Goal: Information Seeking & Learning: Learn about a topic

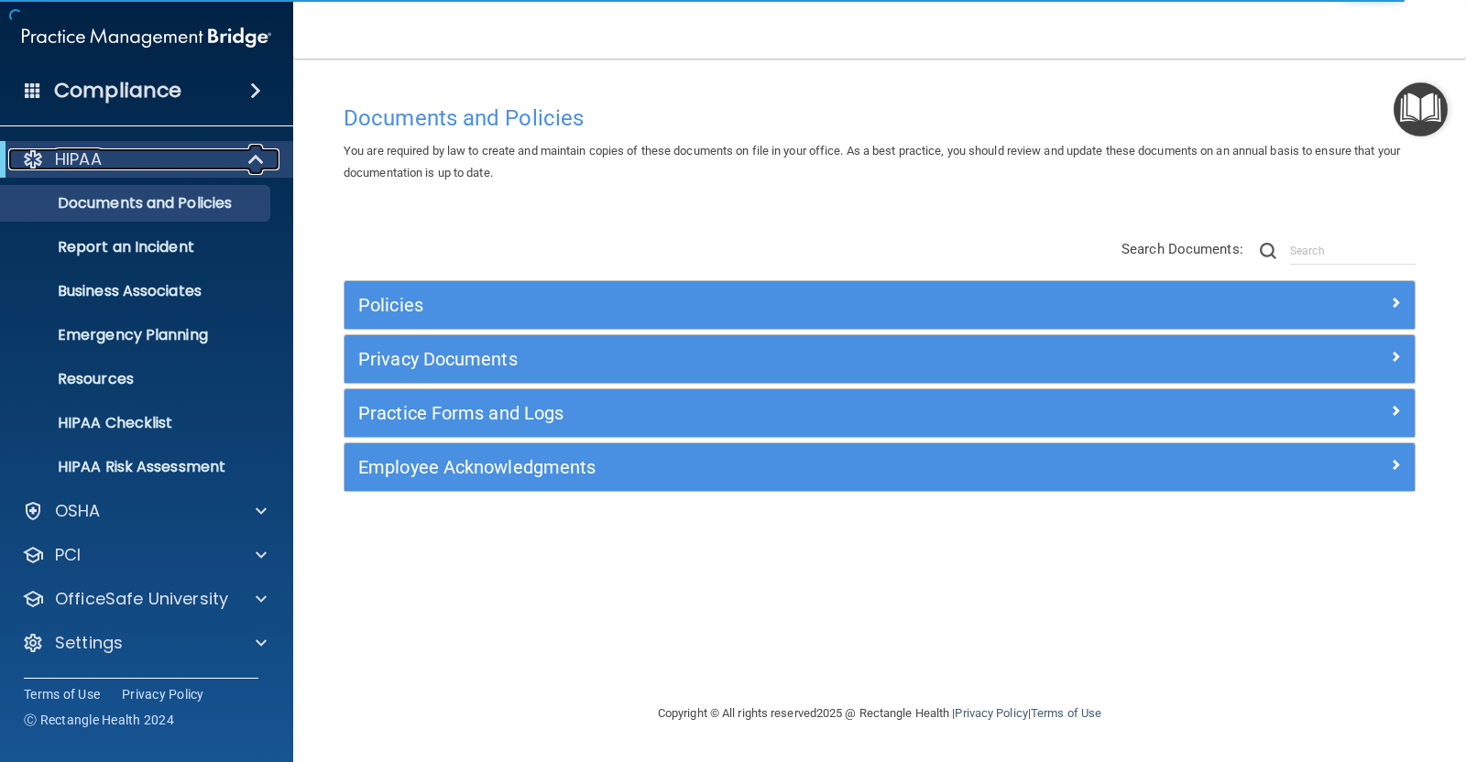
click at [253, 161] on span at bounding box center [258, 159] width 16 height 22
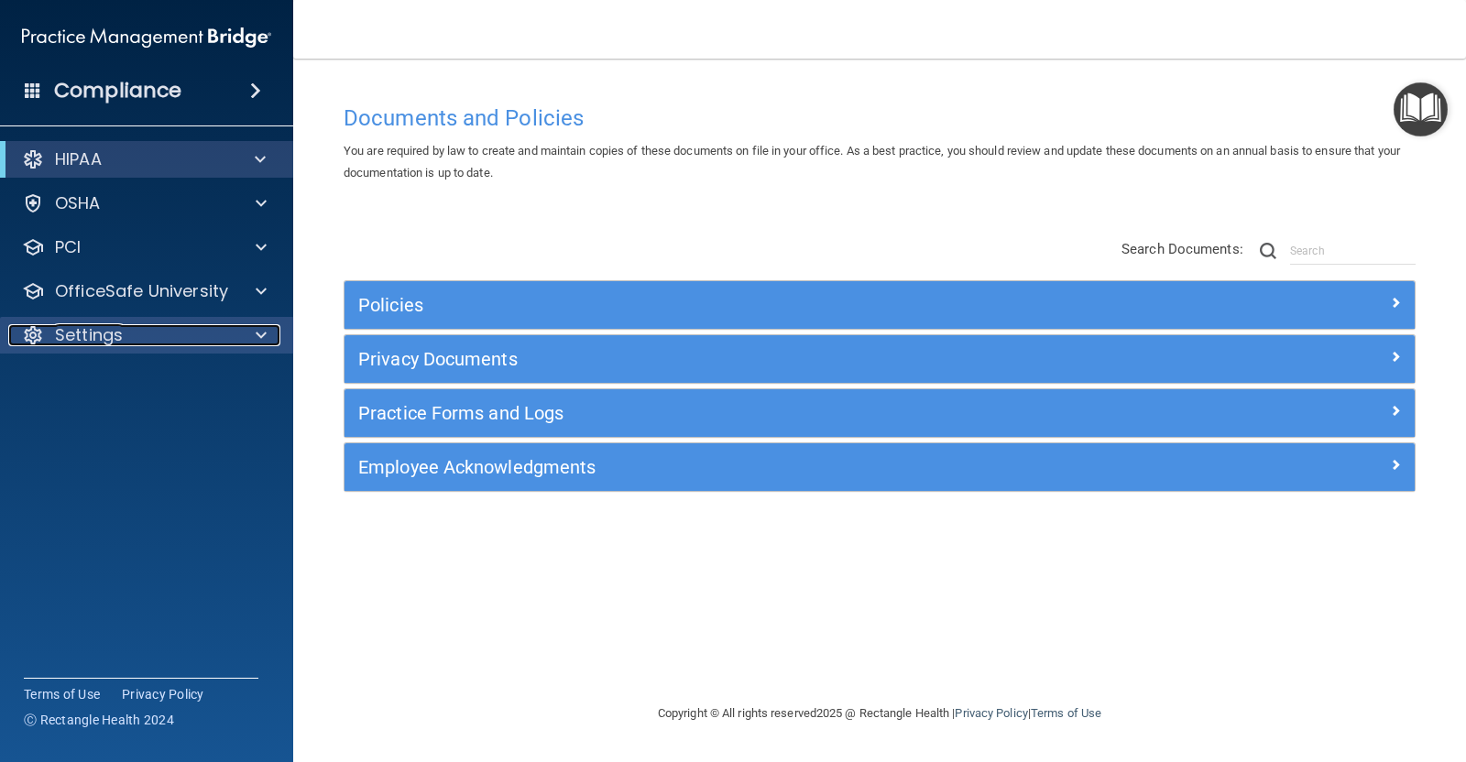
click at [252, 327] on div at bounding box center [259, 335] width 46 height 22
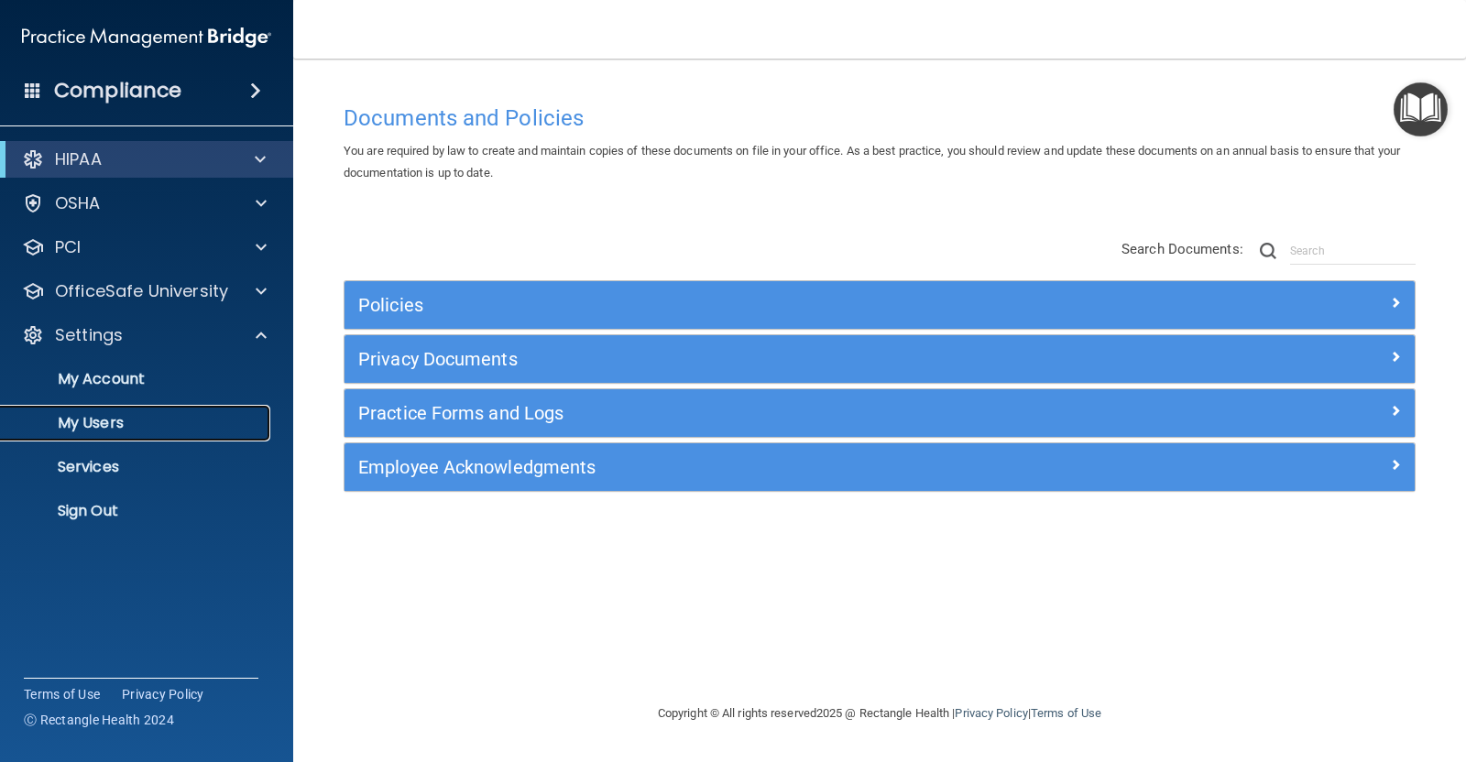
click at [100, 410] on link "My Users" at bounding box center [126, 423] width 289 height 37
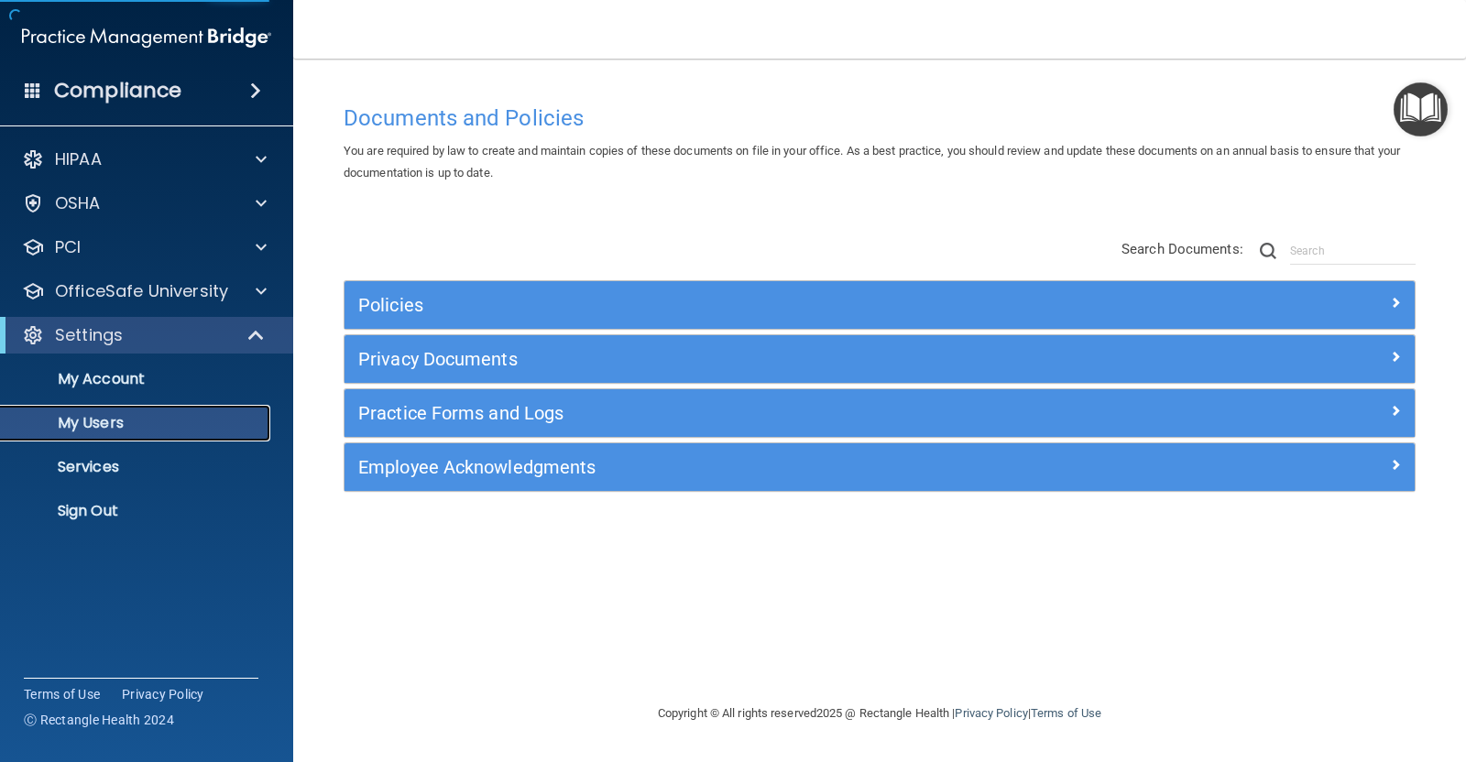
select select "20"
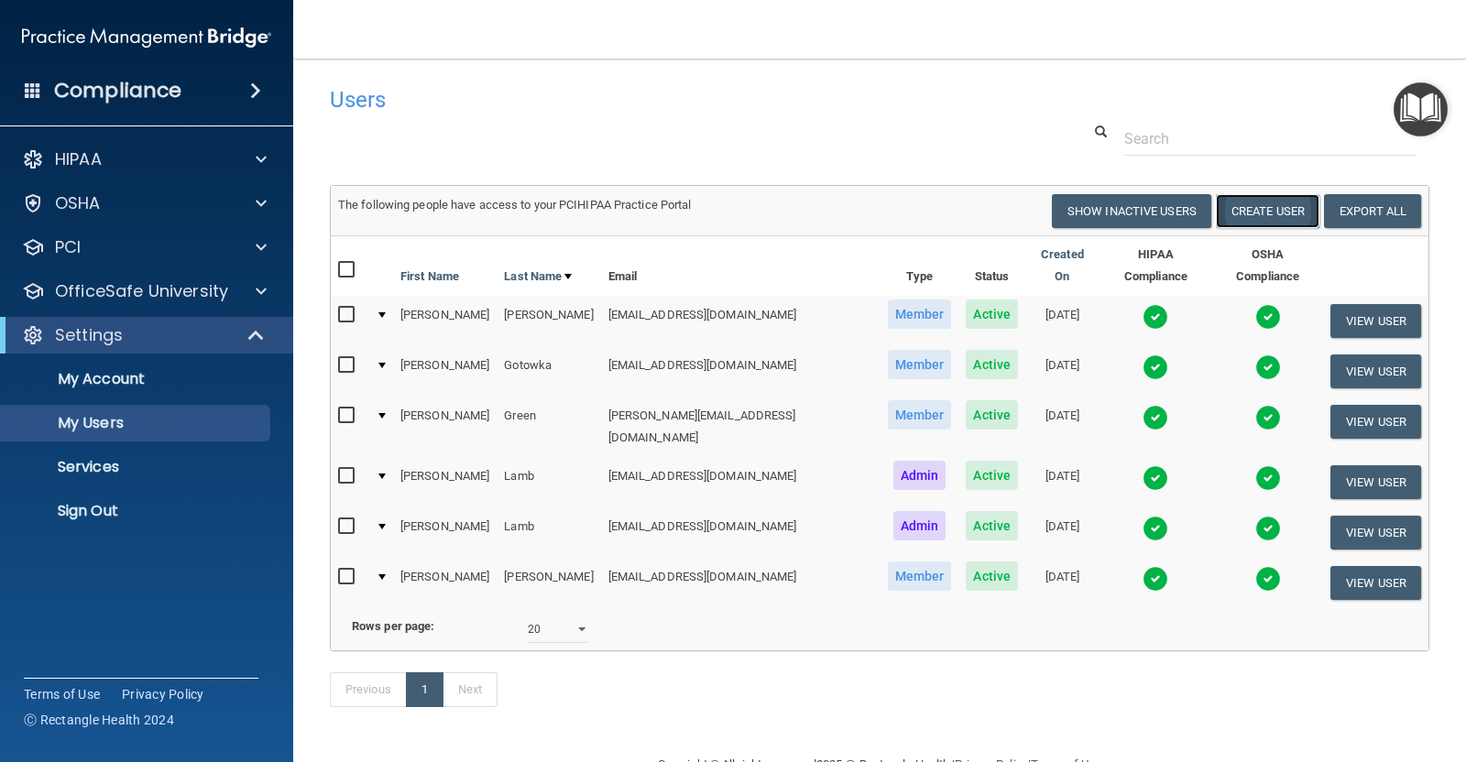
click at [1252, 204] on button "Create User" at bounding box center [1268, 211] width 104 height 34
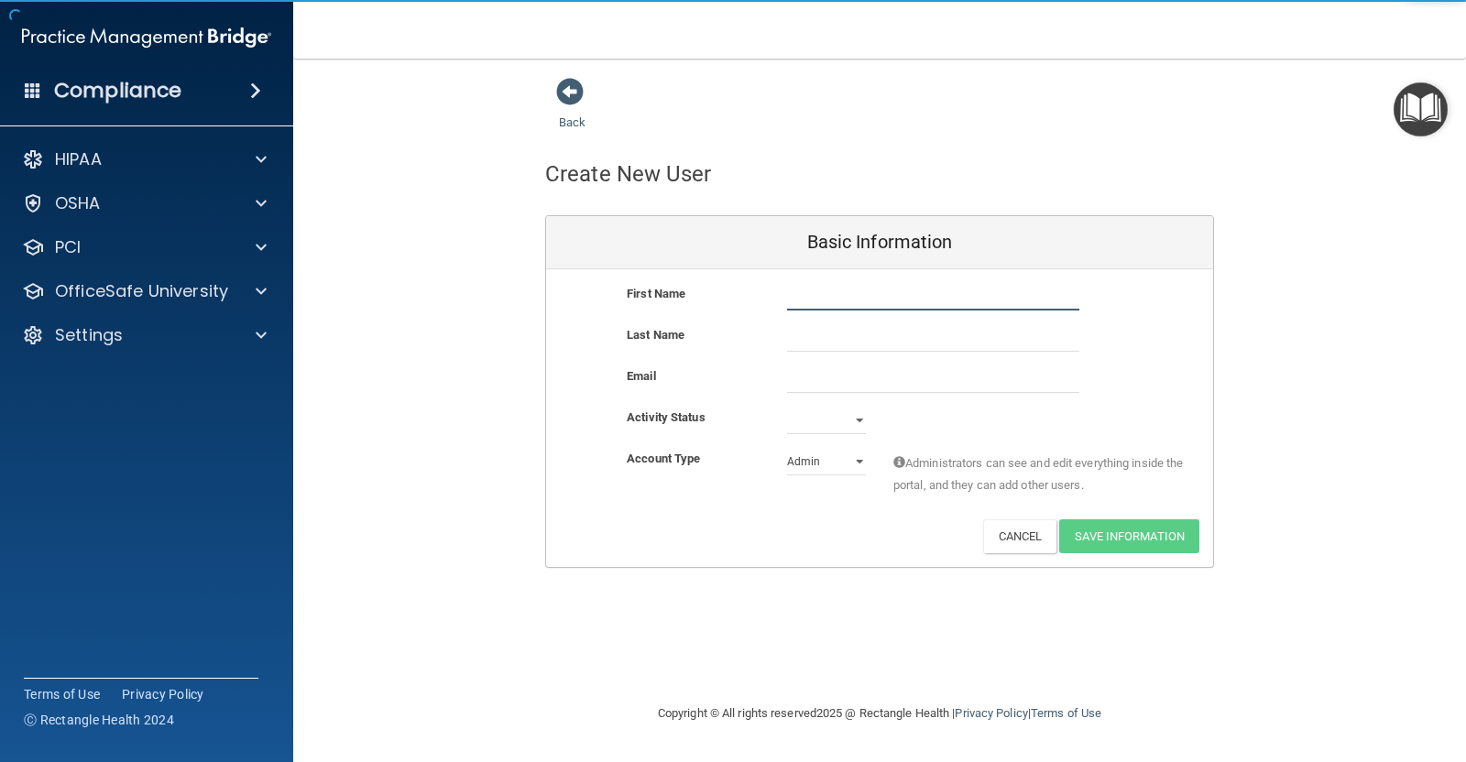
click at [856, 295] on input "text" at bounding box center [933, 296] width 292 height 27
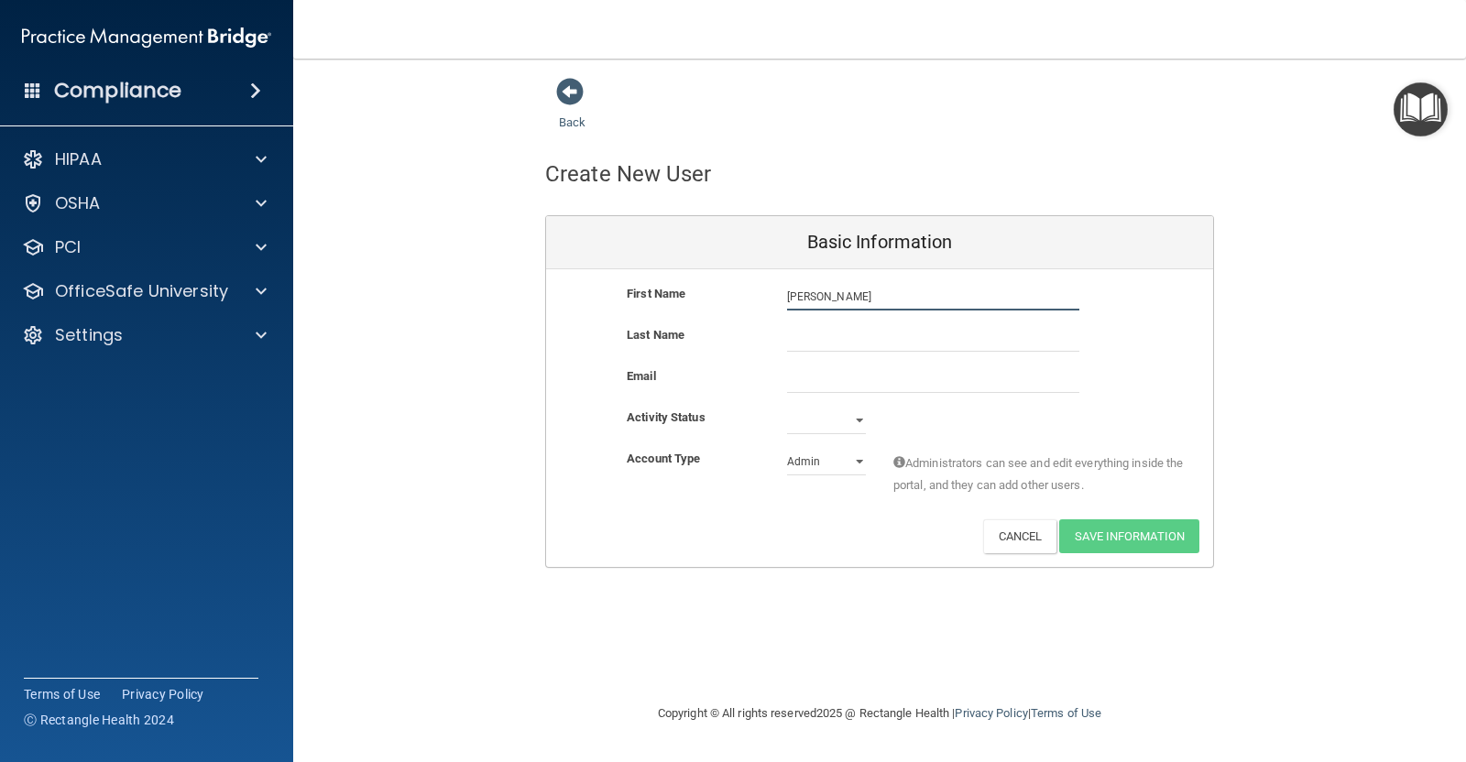
type input "[PERSON_NAME]"
click at [858, 415] on select "Active Inactive" at bounding box center [826, 420] width 79 height 27
select select "active"
click at [787, 407] on select "Active Inactive" at bounding box center [826, 420] width 79 height 27
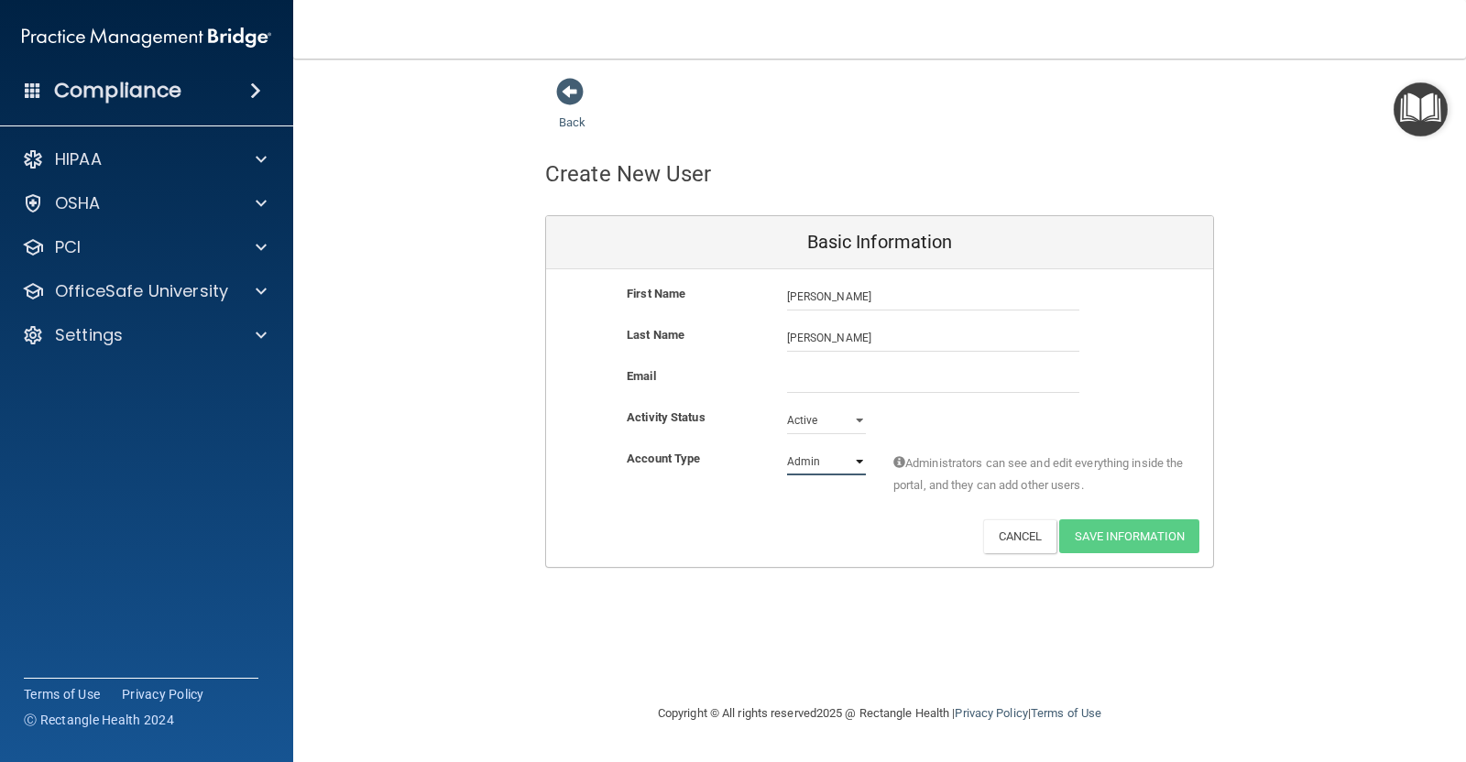
click at [852, 458] on select "Admin Member" at bounding box center [826, 461] width 79 height 27
select select "practice_member"
click at [787, 448] on select "Admin Member" at bounding box center [826, 461] width 79 height 27
click at [827, 376] on input "email" at bounding box center [933, 379] width 292 height 27
paste input "[EMAIL_ADDRESS][DOMAIN_NAME]"
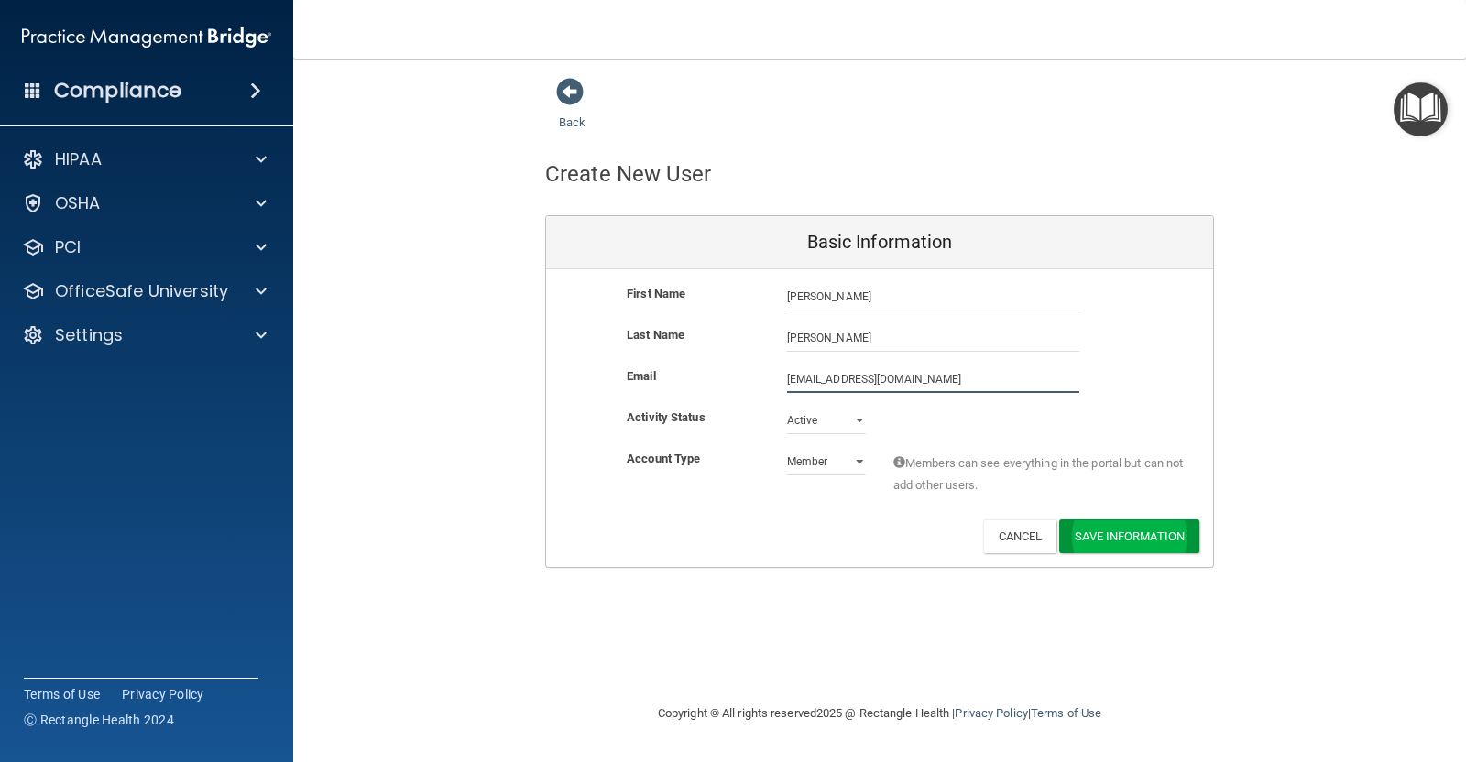
type input "[EMAIL_ADDRESS][DOMAIN_NAME]"
click at [1091, 533] on button "Save Information" at bounding box center [1129, 540] width 140 height 34
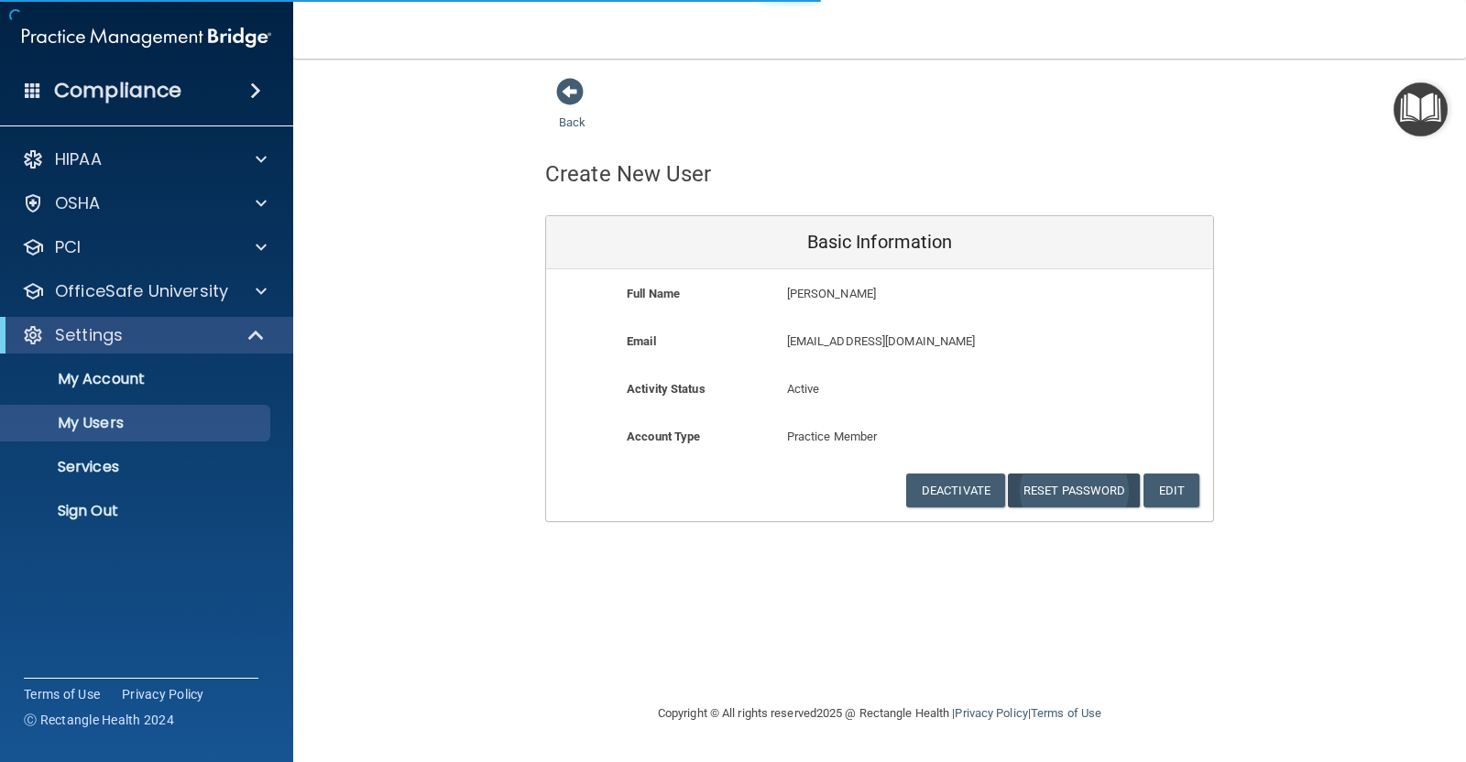
select select "20"
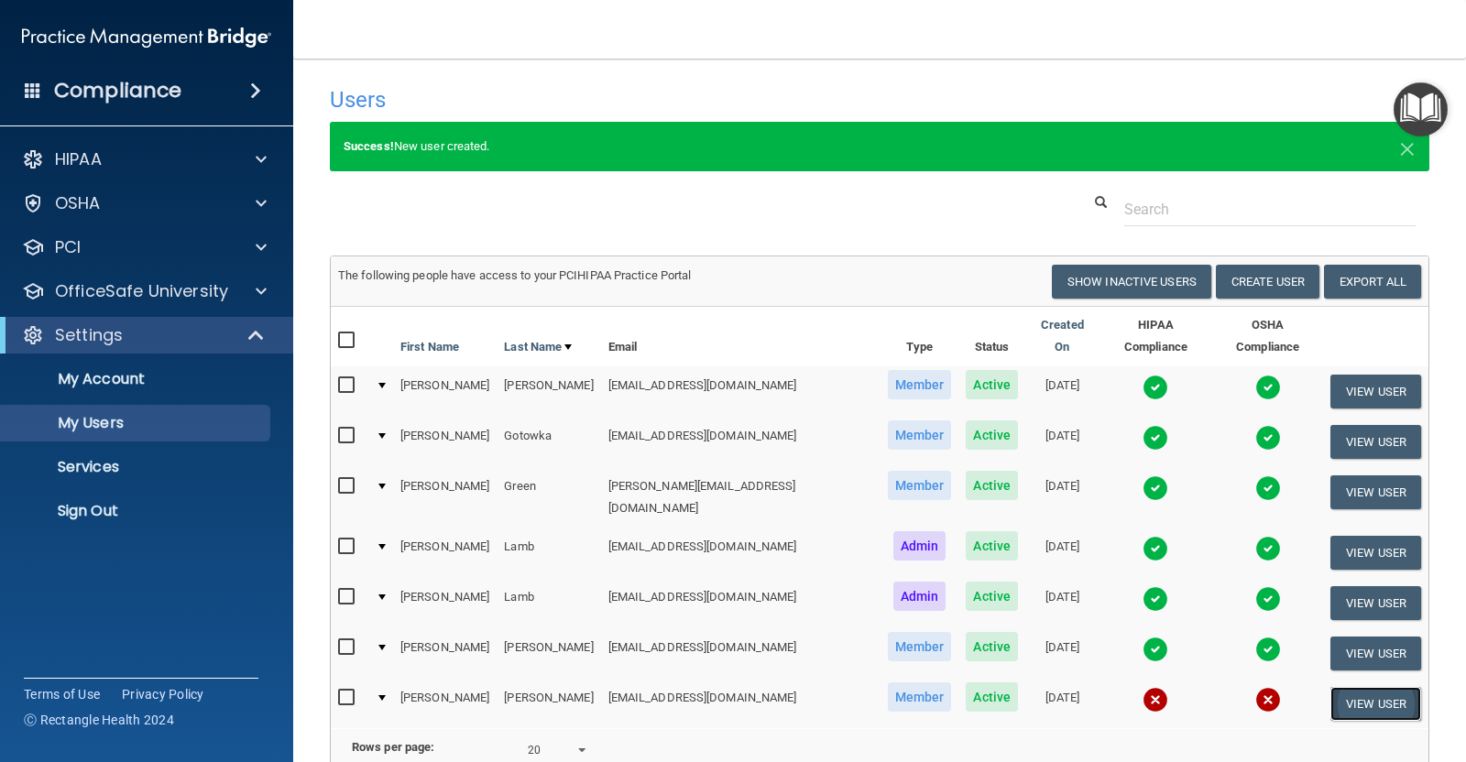
click at [1336, 687] on button "View User" at bounding box center [1376, 704] width 91 height 34
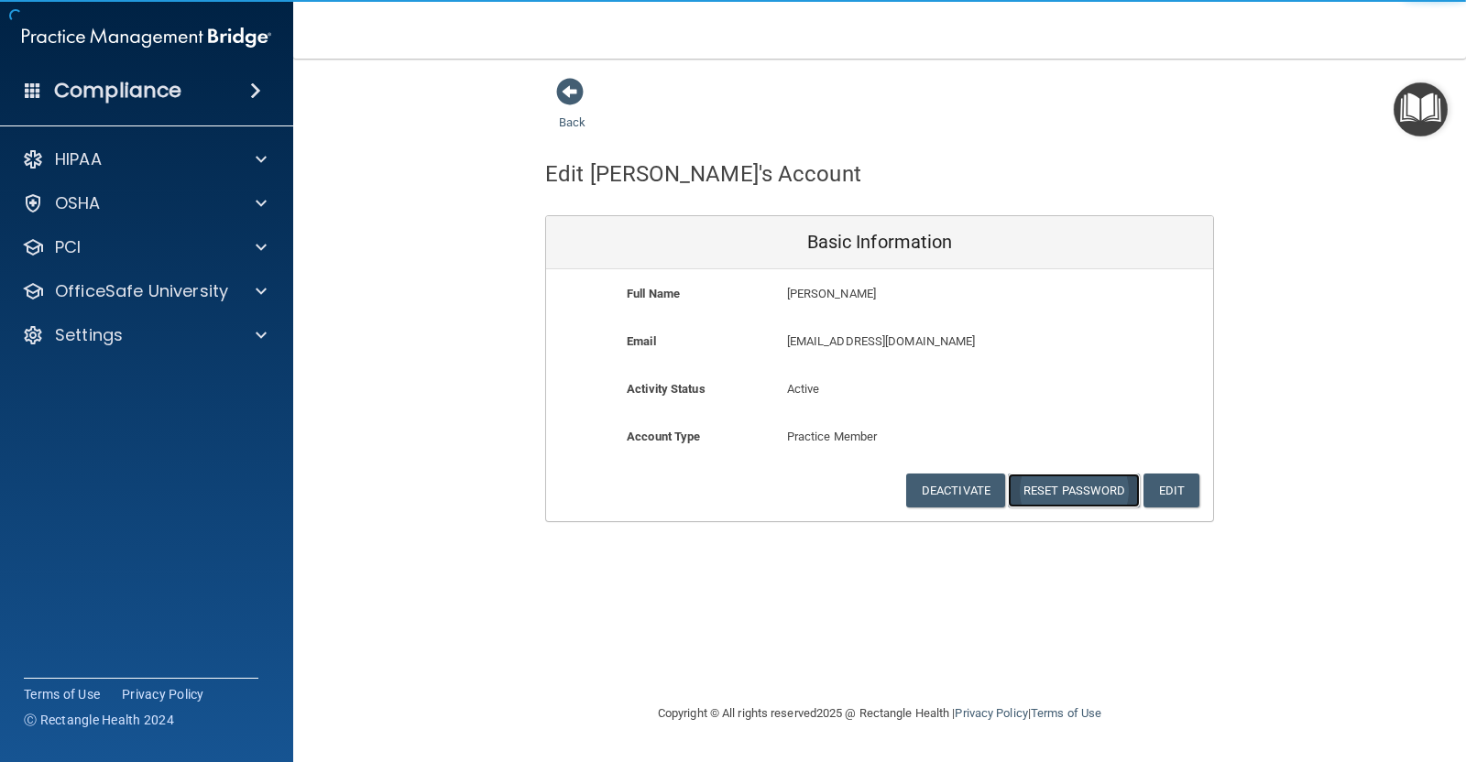
click at [1069, 493] on button "Reset Password" at bounding box center [1074, 491] width 132 height 34
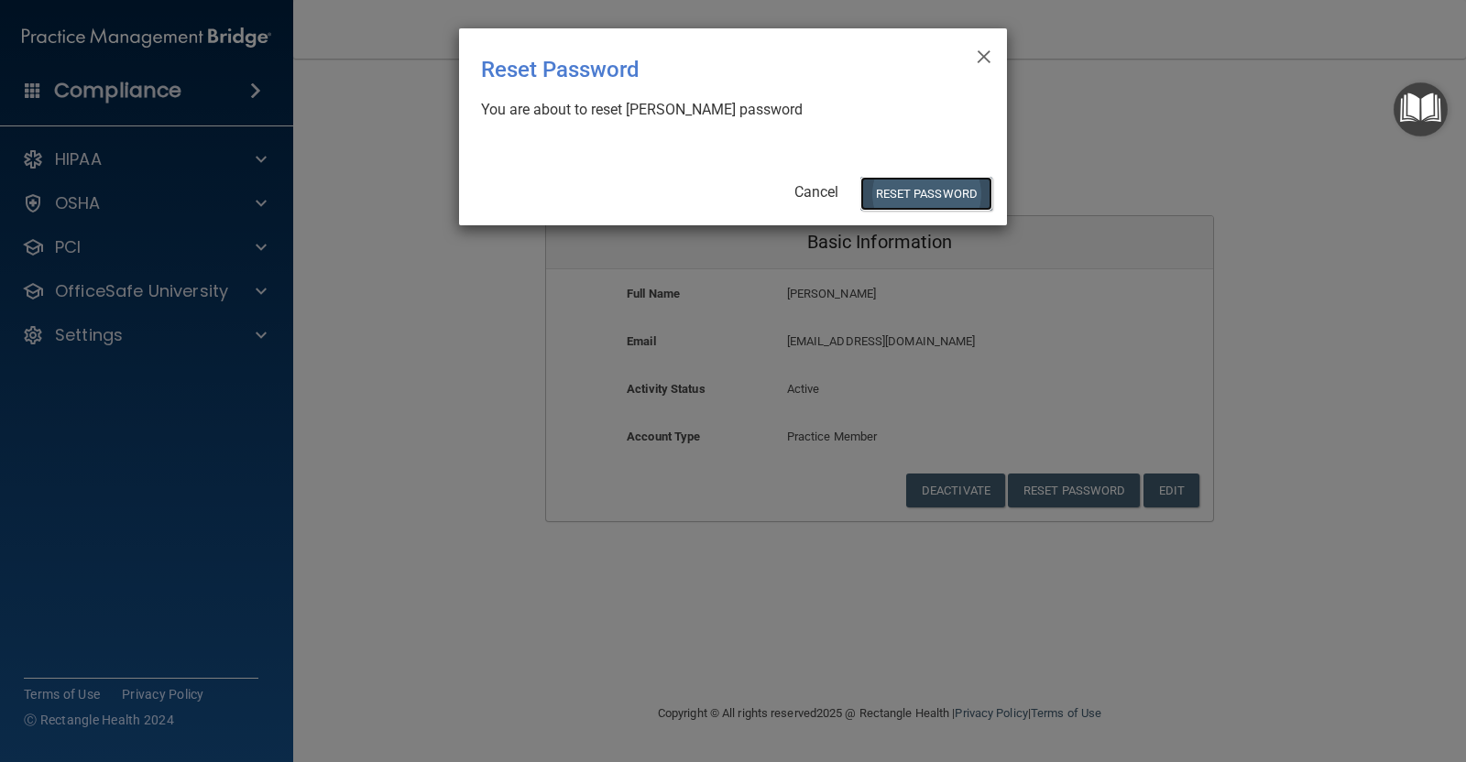
click at [921, 187] on button "Reset Password" at bounding box center [927, 194] width 132 height 34
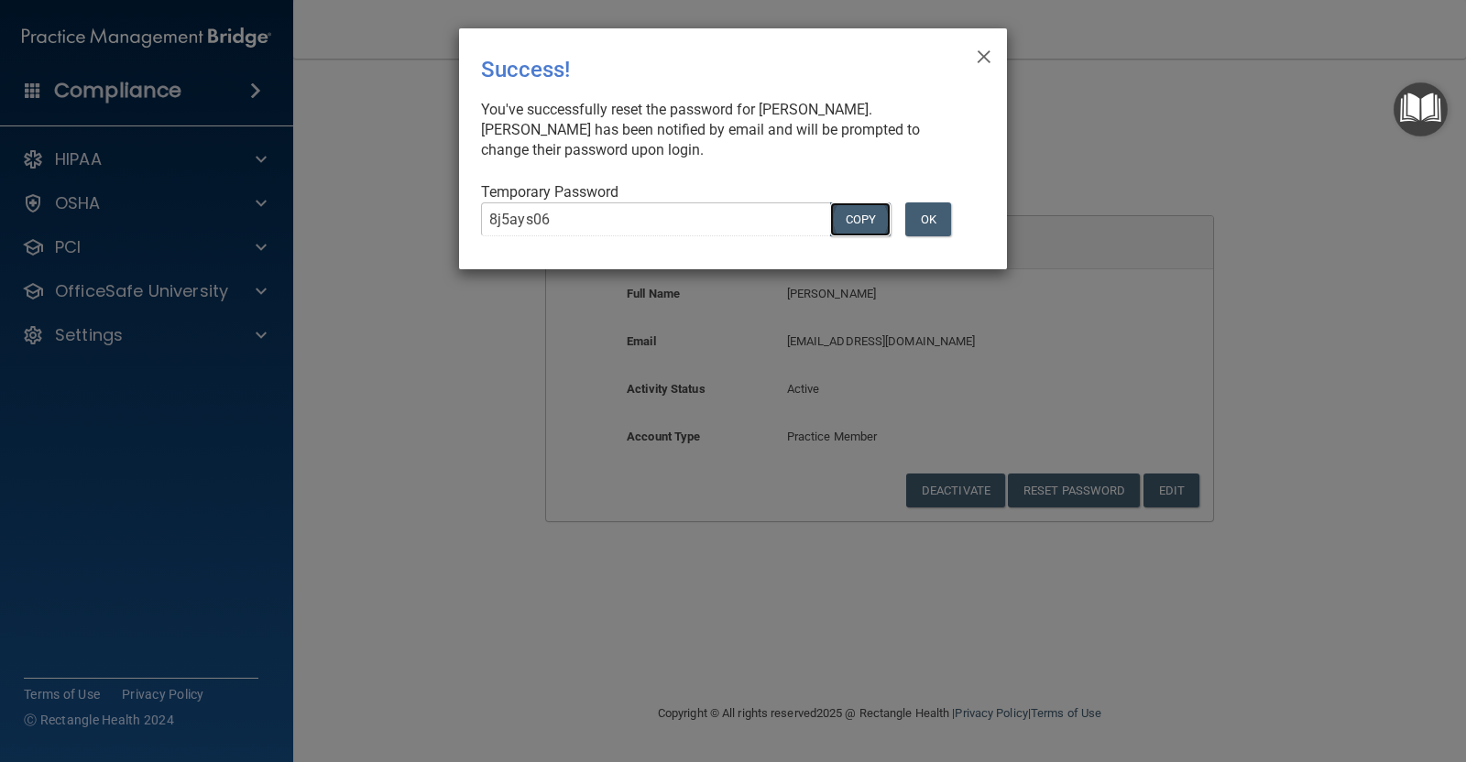
click at [865, 217] on button "COPY" at bounding box center [860, 220] width 60 height 34
click at [932, 210] on button "OK" at bounding box center [928, 220] width 46 height 34
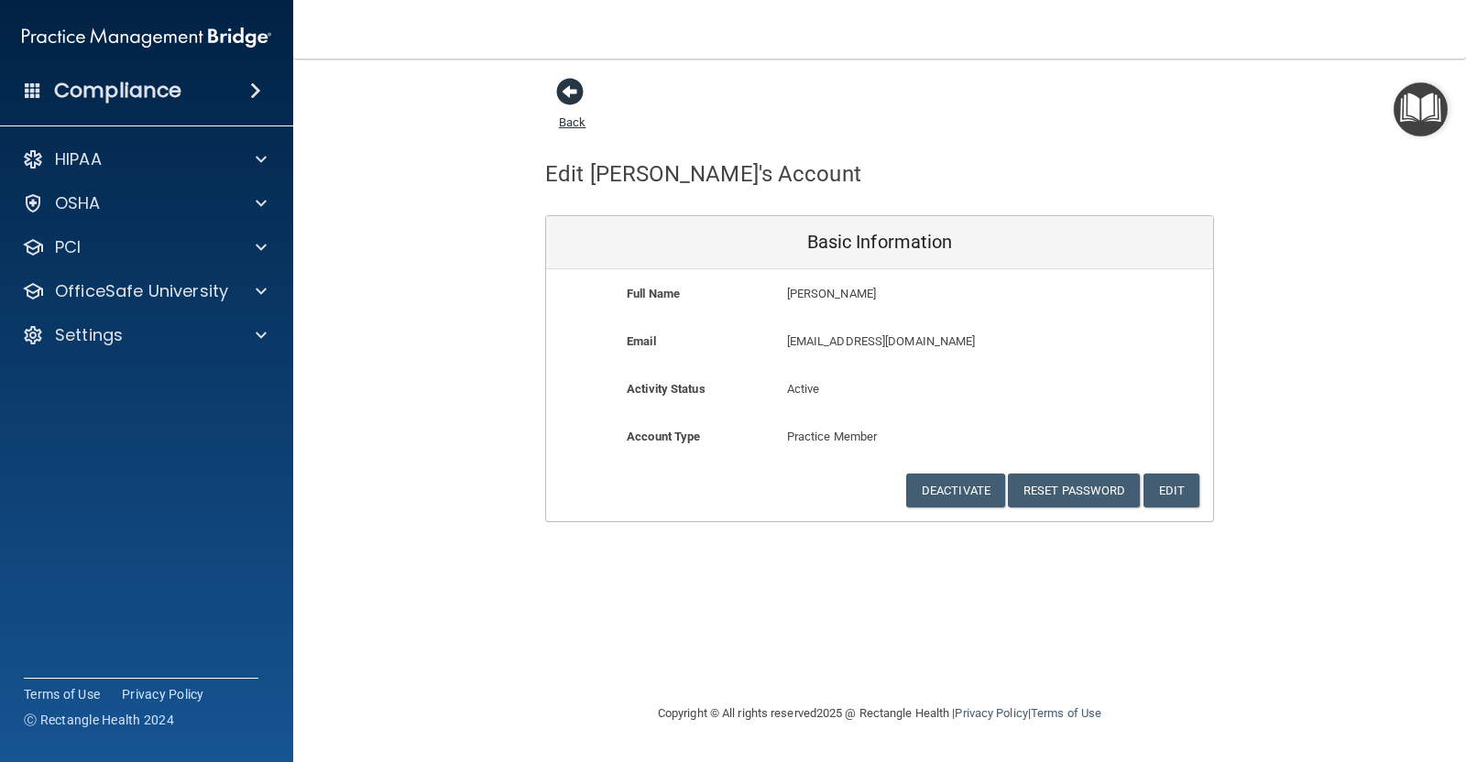
click at [568, 93] on span at bounding box center [569, 91] width 27 height 27
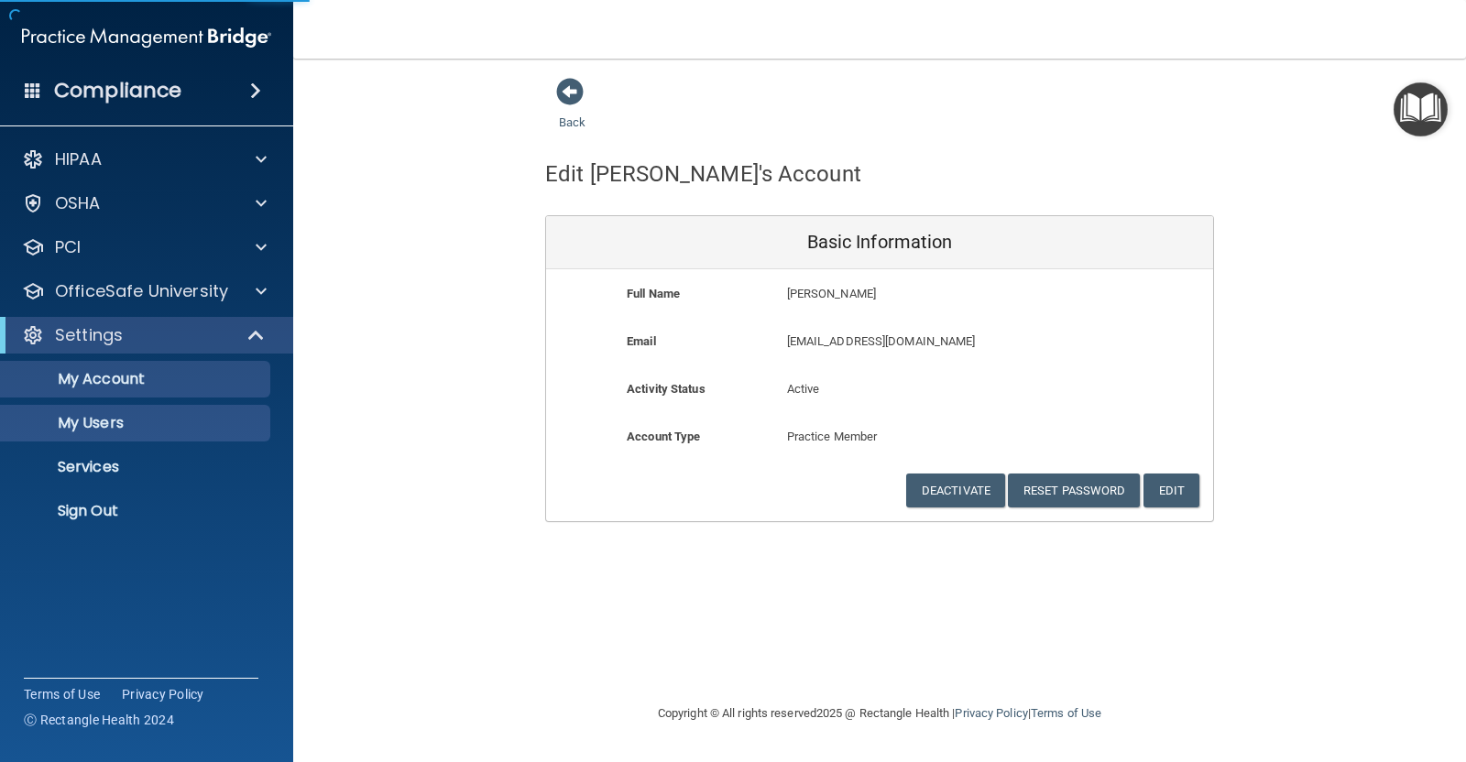
select select "20"
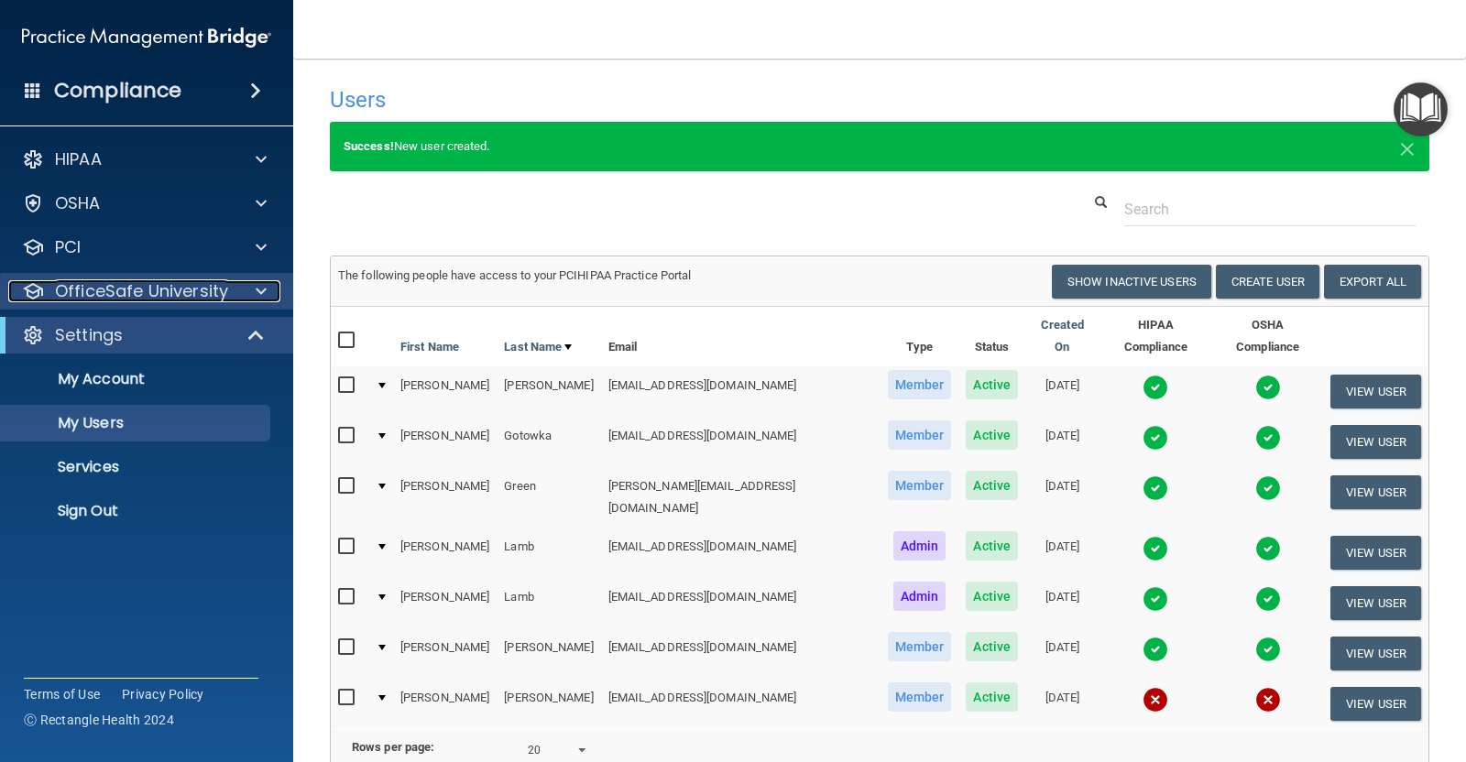
click at [123, 297] on p "OfficeSafe University" at bounding box center [141, 291] width 173 height 22
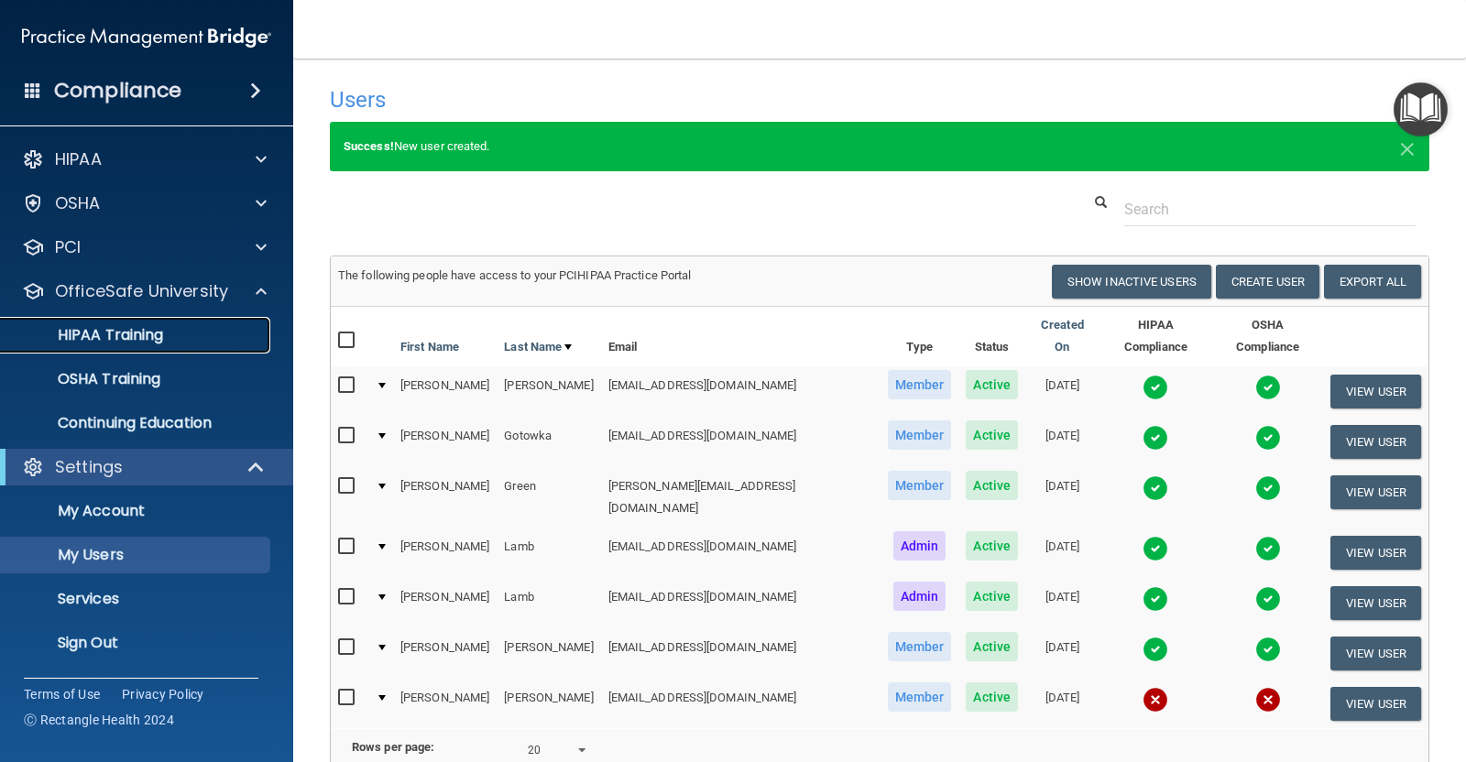
click at [117, 326] on p "HIPAA Training" at bounding box center [87, 335] width 151 height 18
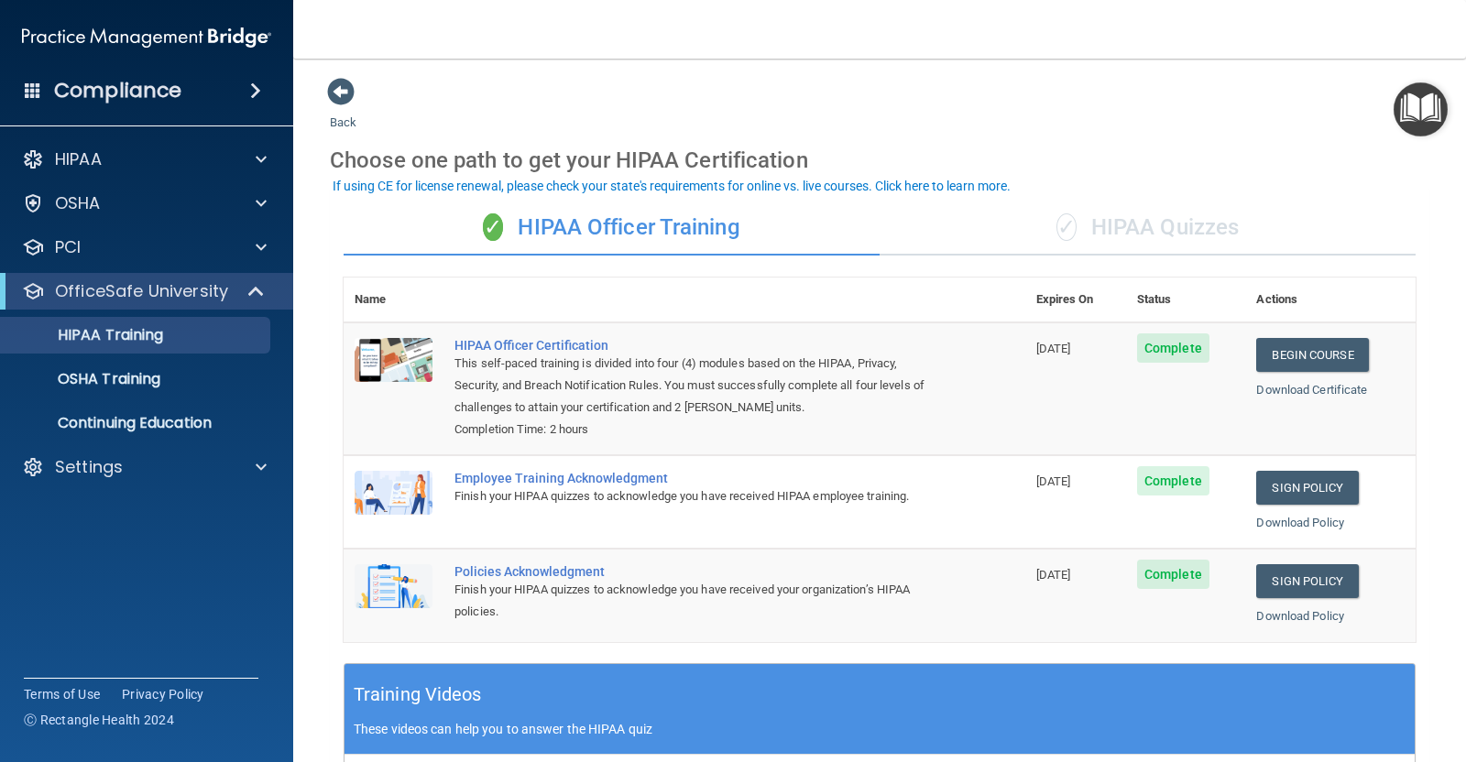
click at [1133, 235] on div "✓ HIPAA Quizzes" at bounding box center [1148, 228] width 536 height 55
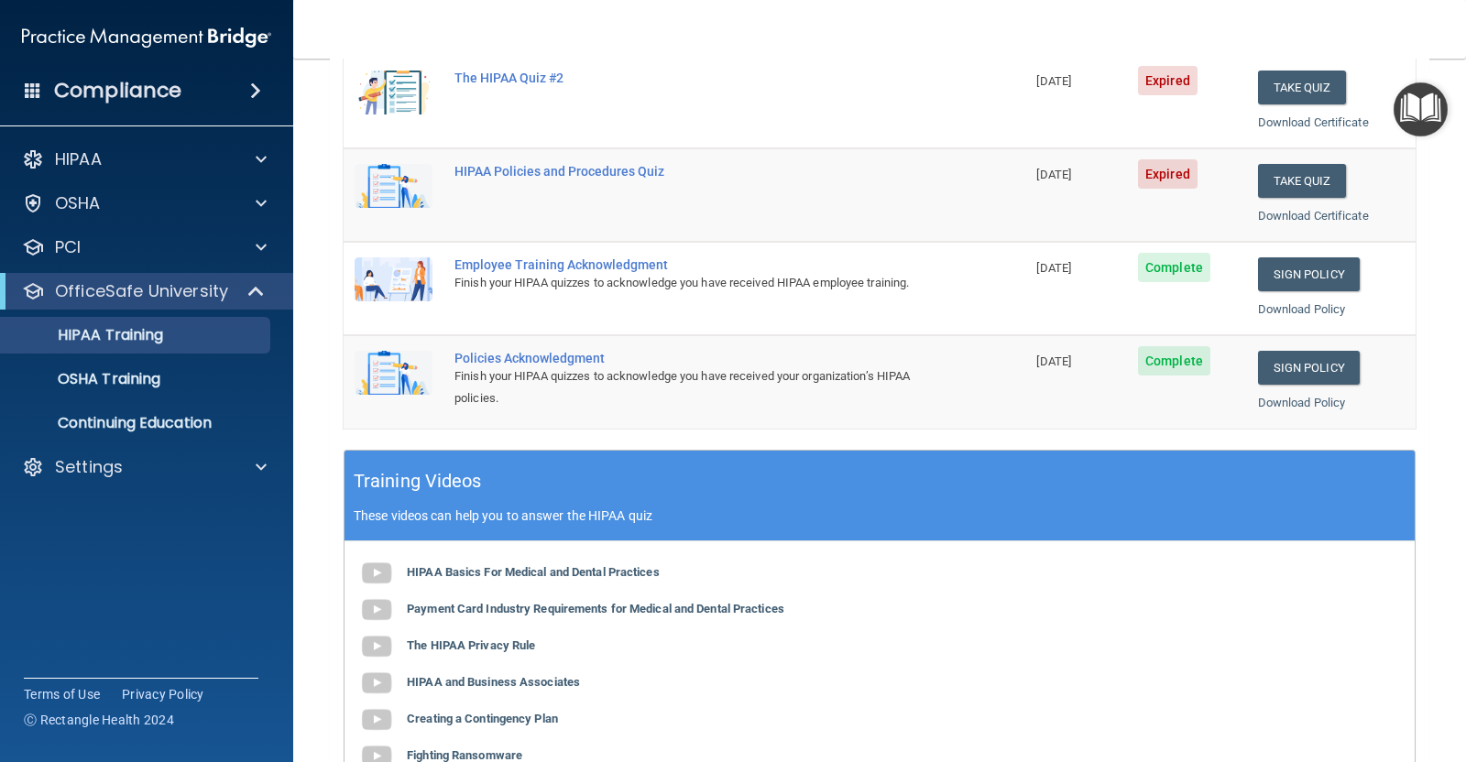
scroll to position [398, 0]
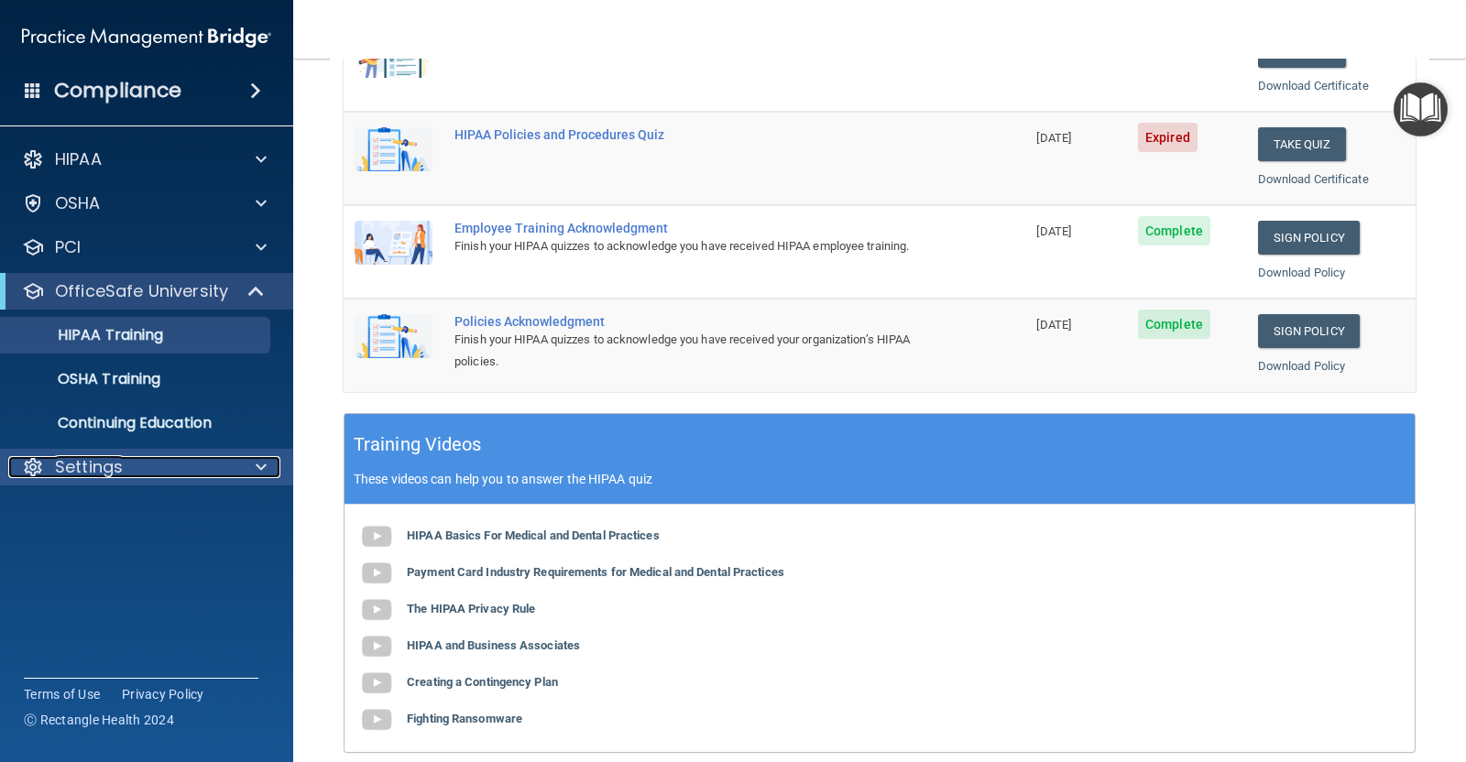
click at [136, 472] on div "Settings" at bounding box center [121, 467] width 227 height 22
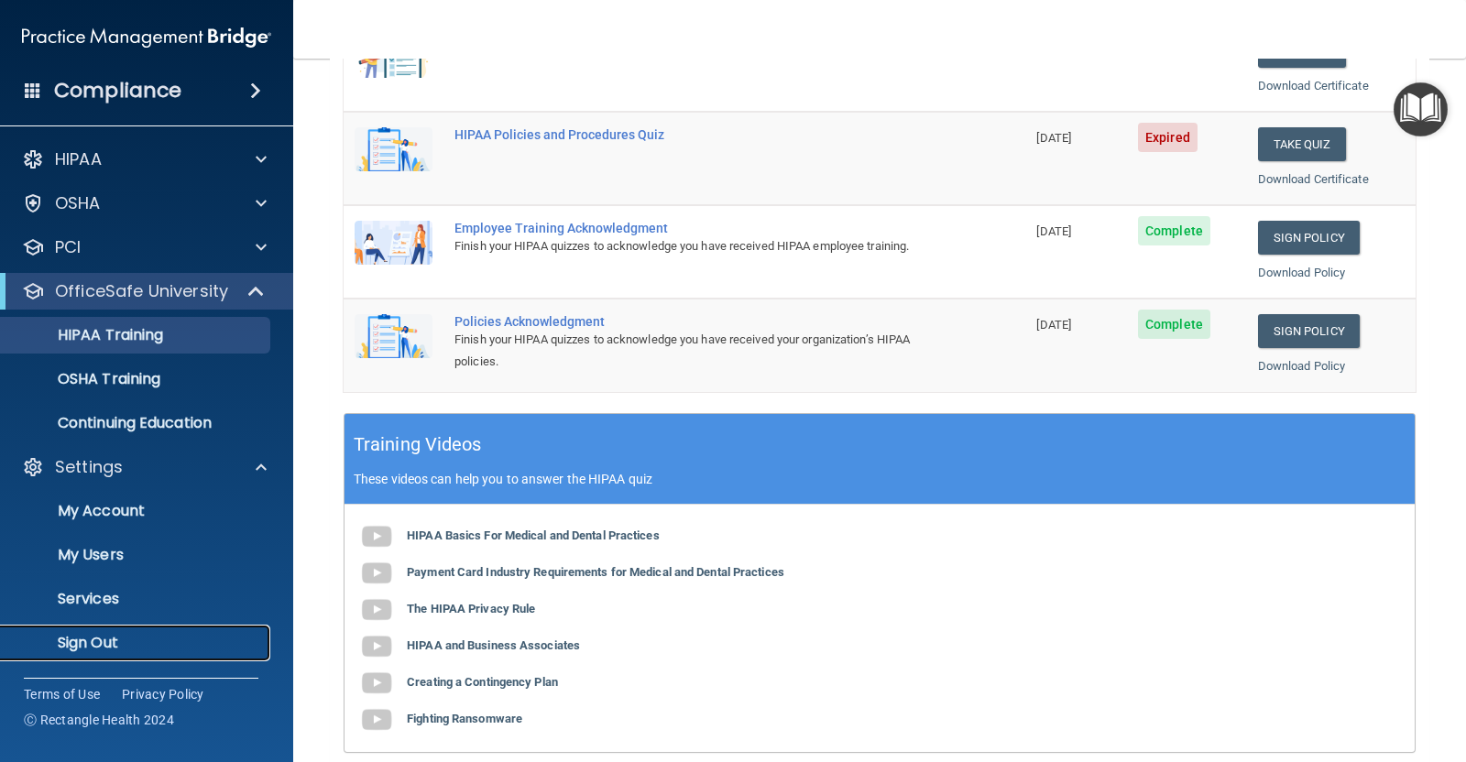
click at [91, 646] on p "Sign Out" at bounding box center [137, 643] width 250 height 18
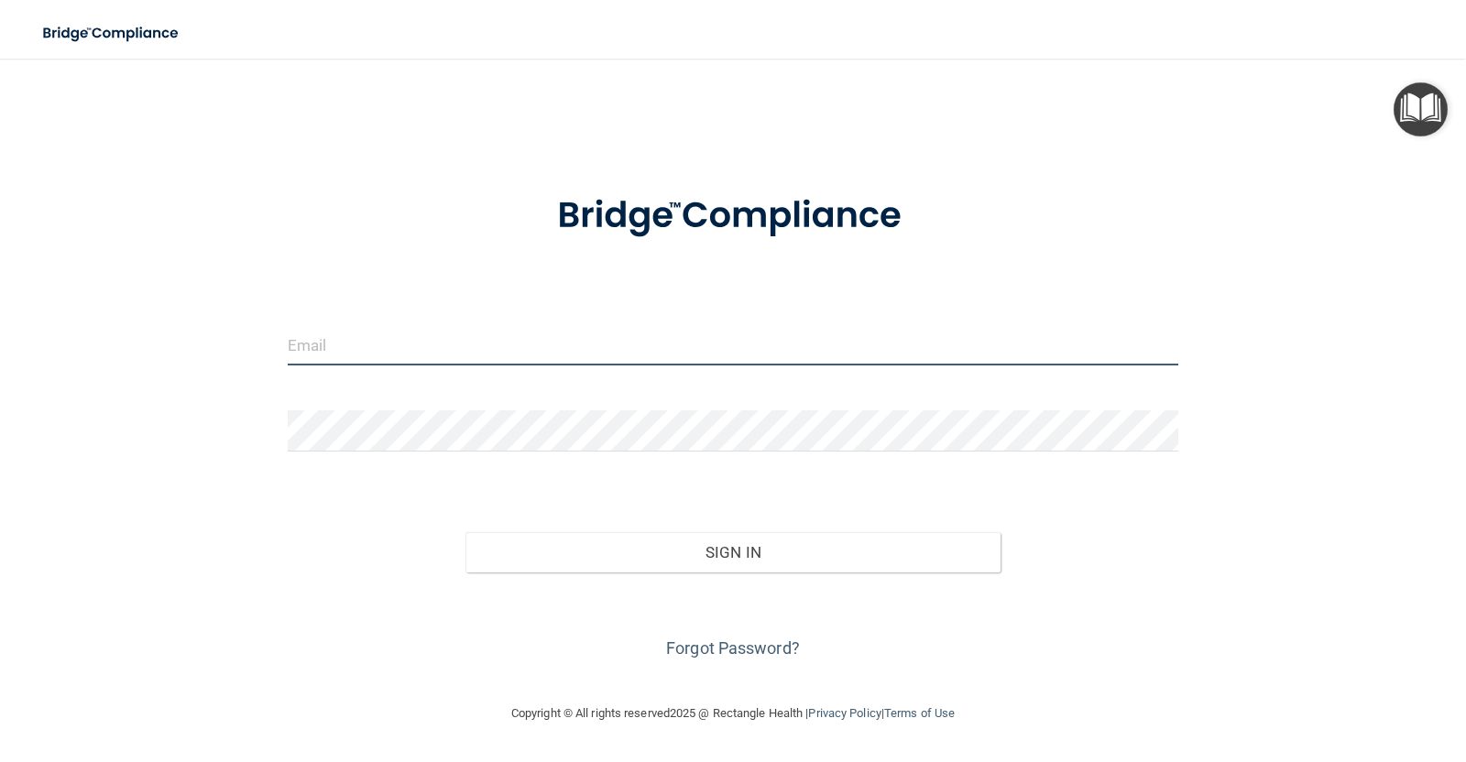
type input "[EMAIL_ADDRESS][DOMAIN_NAME]"
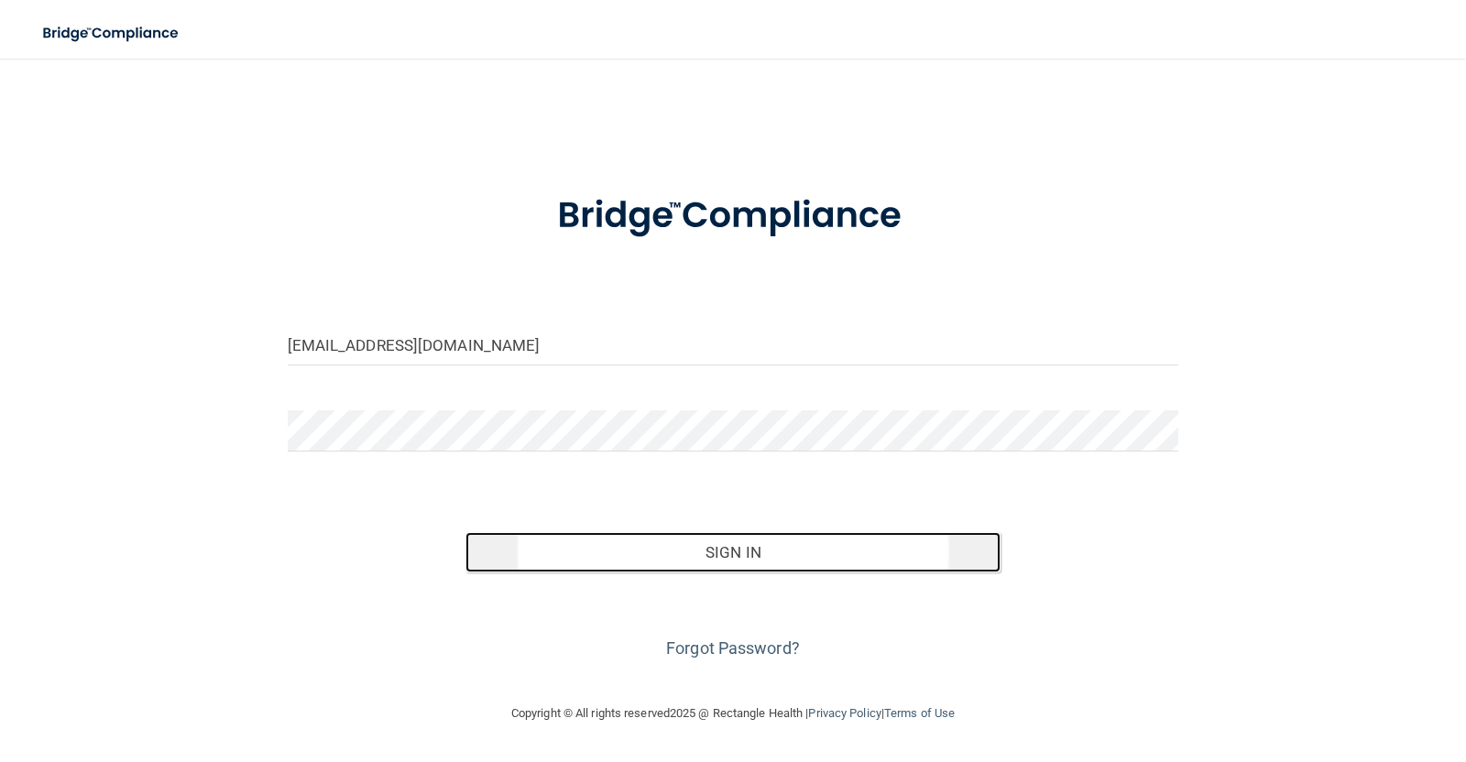
click at [749, 555] on button "Sign In" at bounding box center [733, 552] width 535 height 40
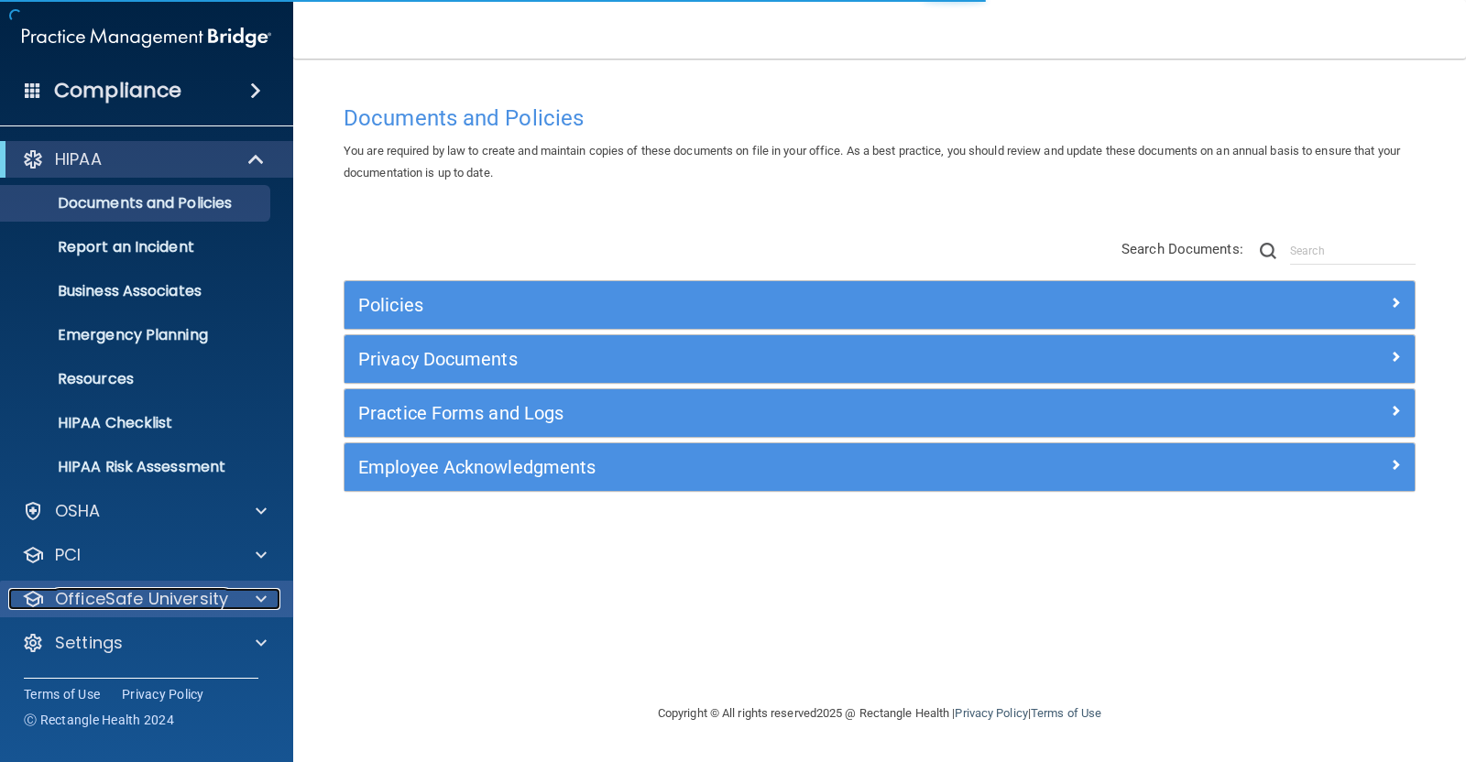
click at [212, 597] on p "OfficeSafe University" at bounding box center [141, 599] width 173 height 22
click at [187, 600] on p "OfficeSafe University" at bounding box center [141, 599] width 173 height 22
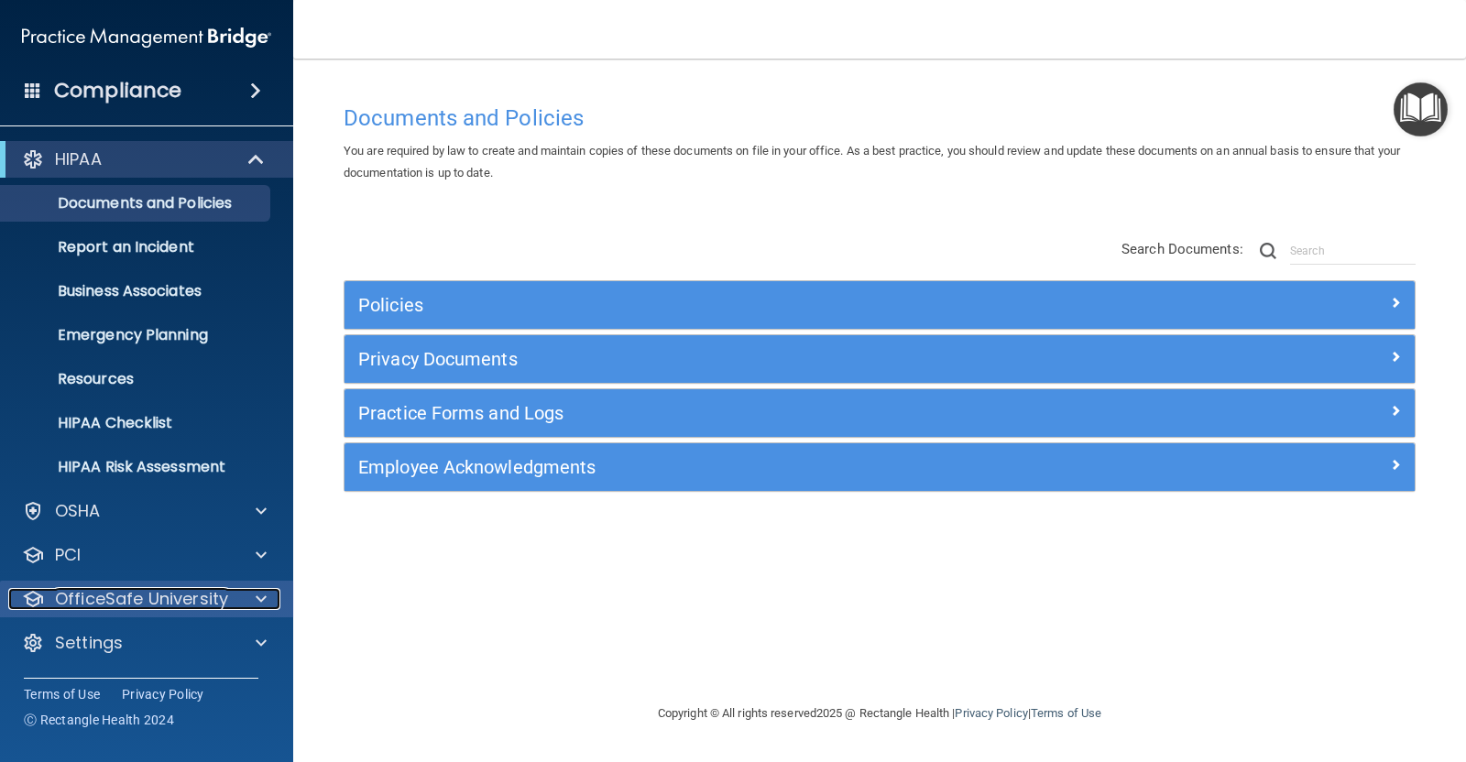
click at [153, 600] on p "OfficeSafe University" at bounding box center [141, 599] width 173 height 22
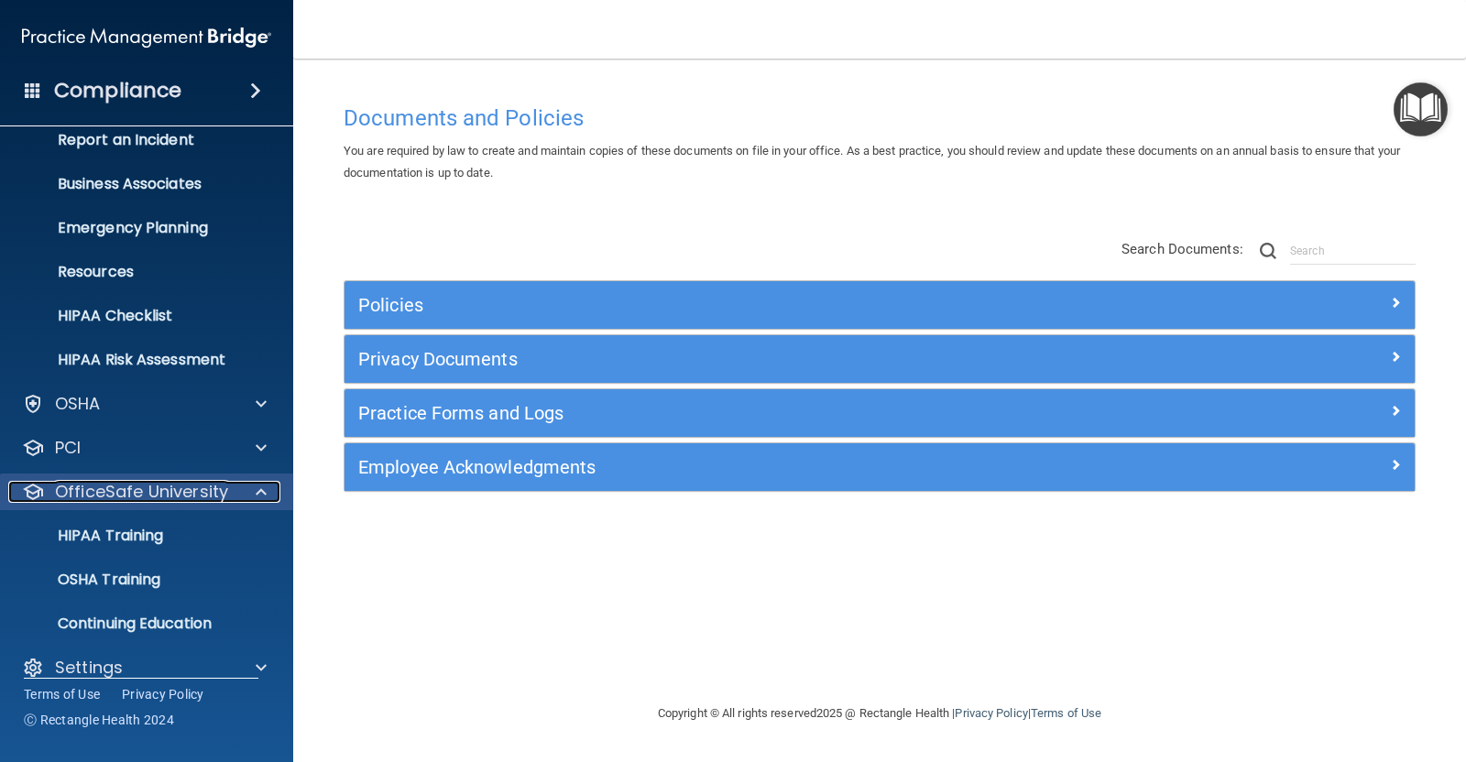
scroll to position [129, 0]
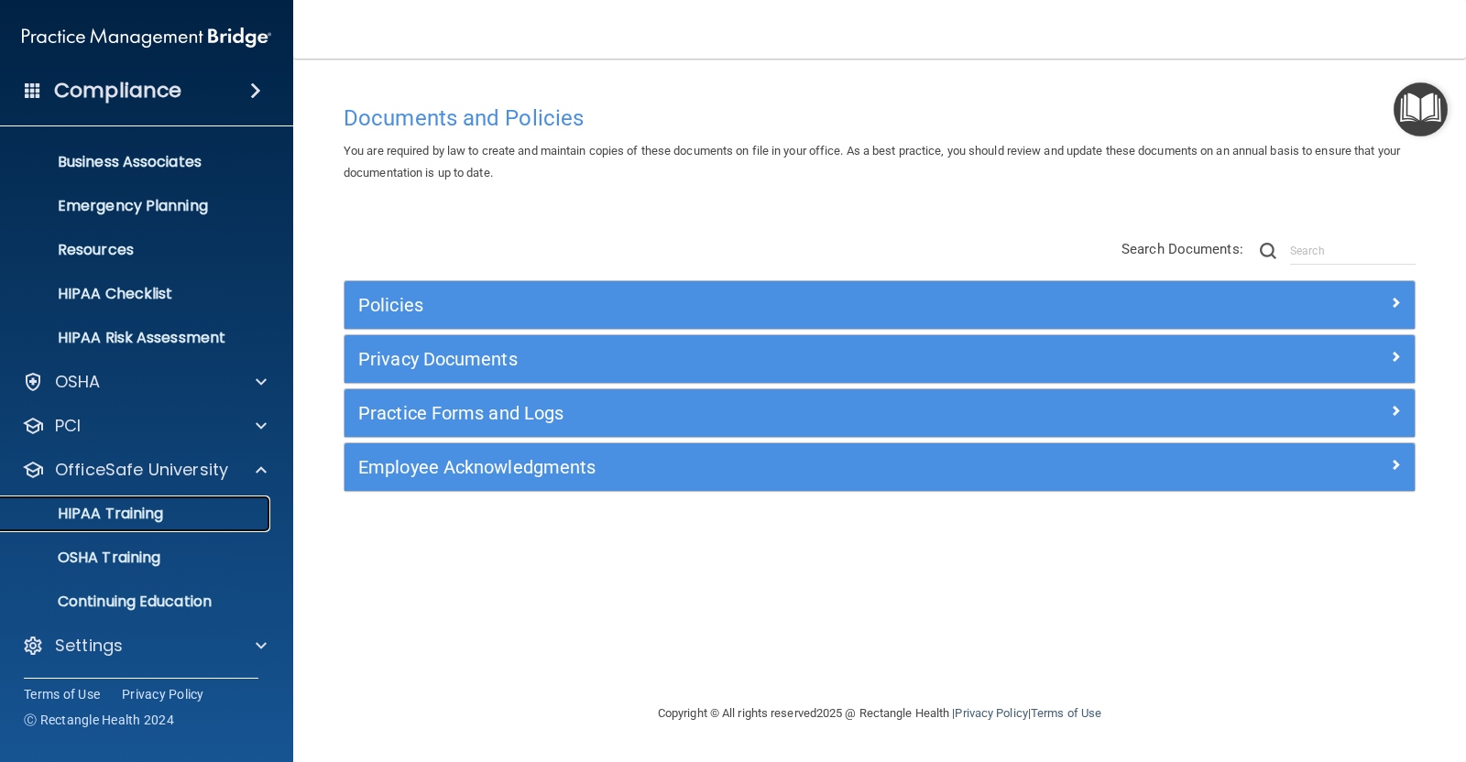
click at [132, 510] on p "HIPAA Training" at bounding box center [87, 514] width 151 height 18
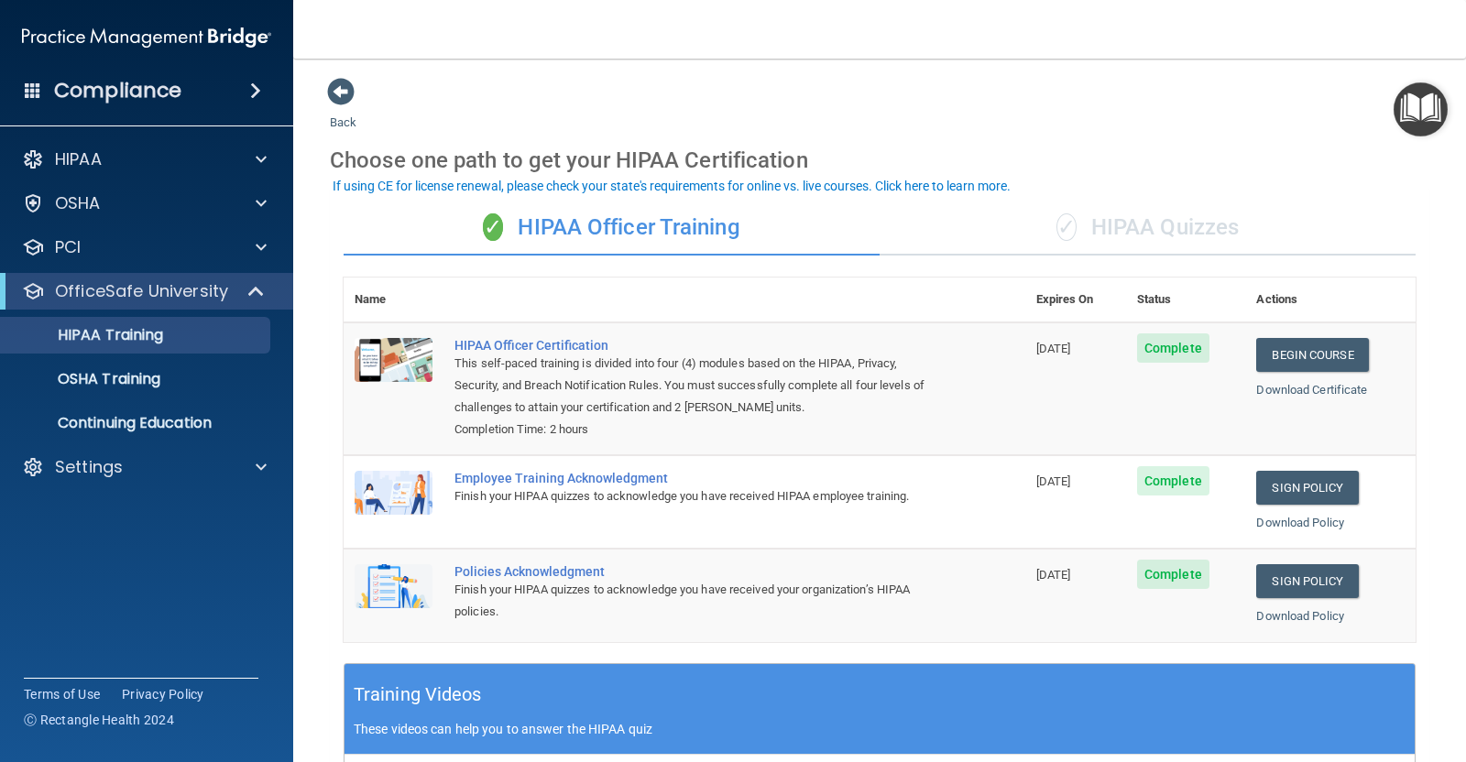
click at [1115, 236] on div "✓ HIPAA Quizzes" at bounding box center [1148, 228] width 536 height 55
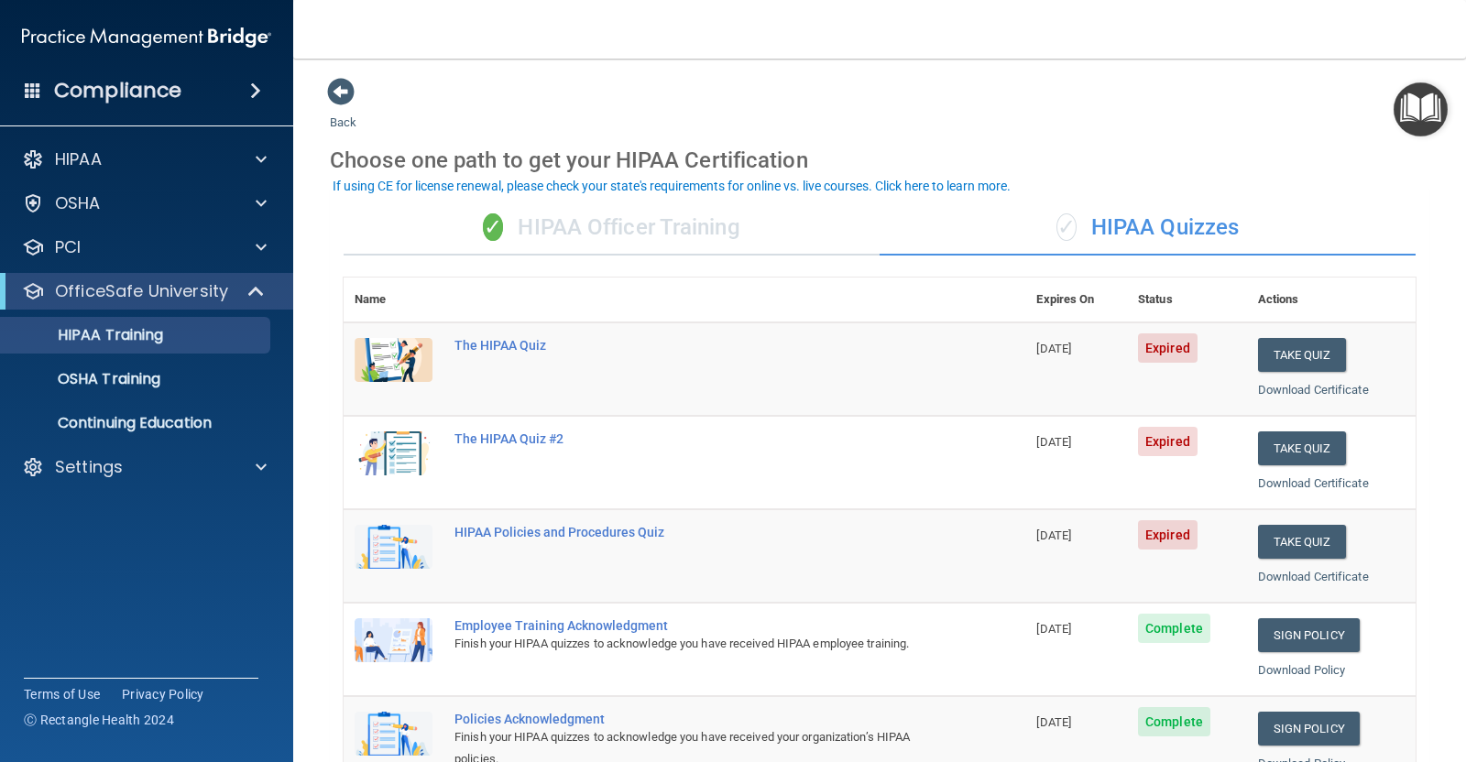
click at [202, 85] on div "Compliance" at bounding box center [146, 91] width 293 height 40
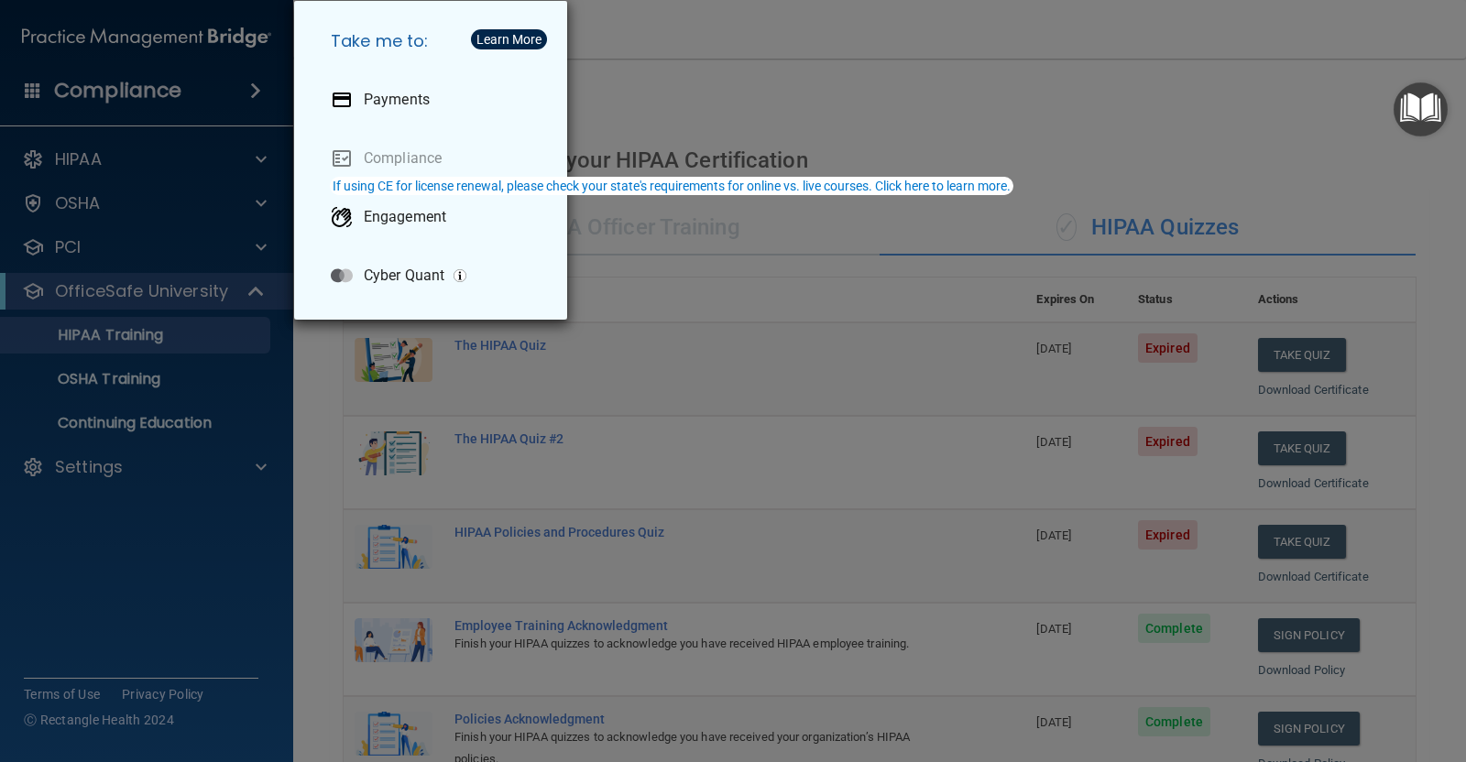
click at [160, 93] on div "Take me to: Payments Compliance Engagement Cyber Quant" at bounding box center [733, 381] width 1466 height 762
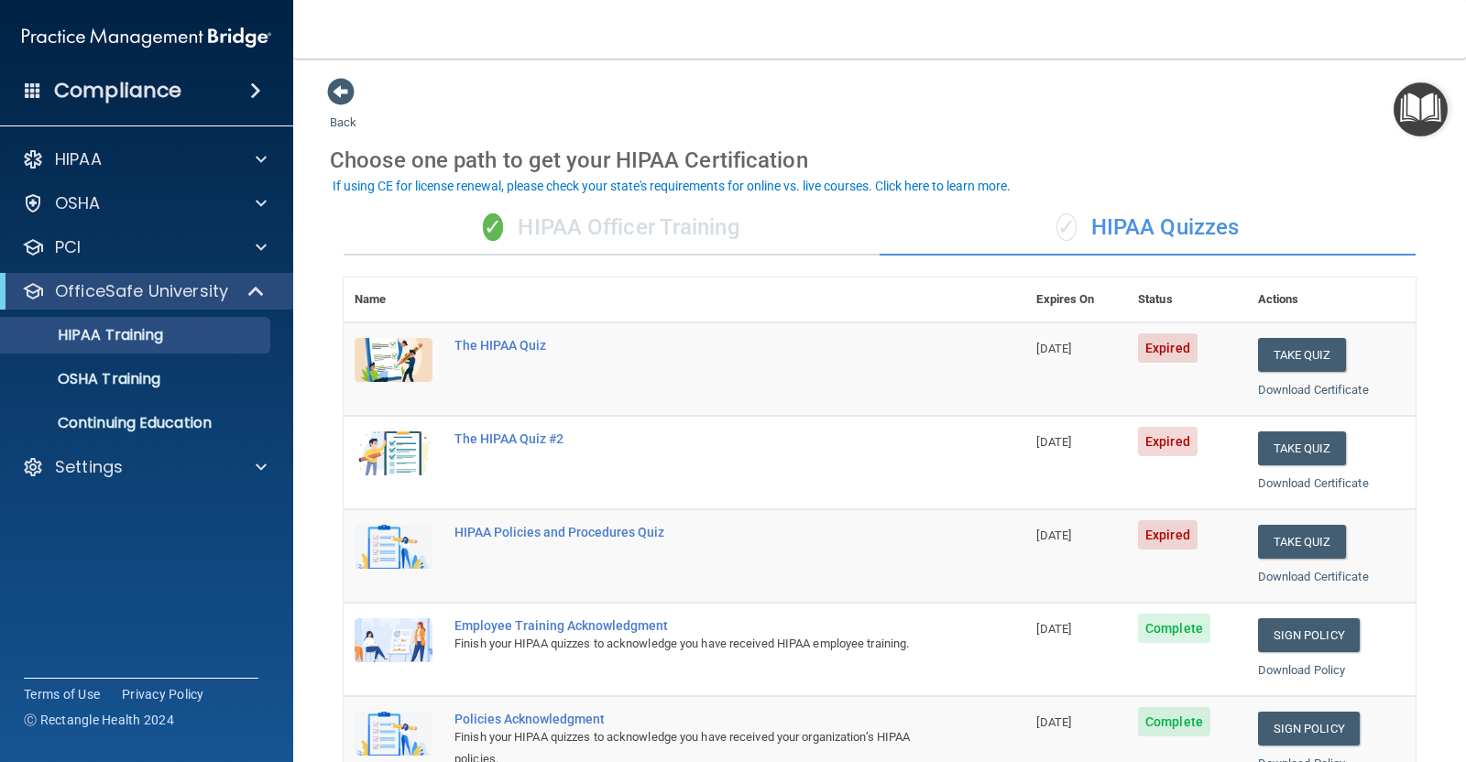
drag, startPoint x: 452, startPoint y: 499, endPoint x: 400, endPoint y: 389, distance: 121.4
click at [422, 432] on tr "The HIPAA Quiz #2 09/11/2023 Expired Take Quiz Download Certificate" at bounding box center [880, 462] width 1072 height 93
click at [252, 158] on div at bounding box center [259, 159] width 46 height 22
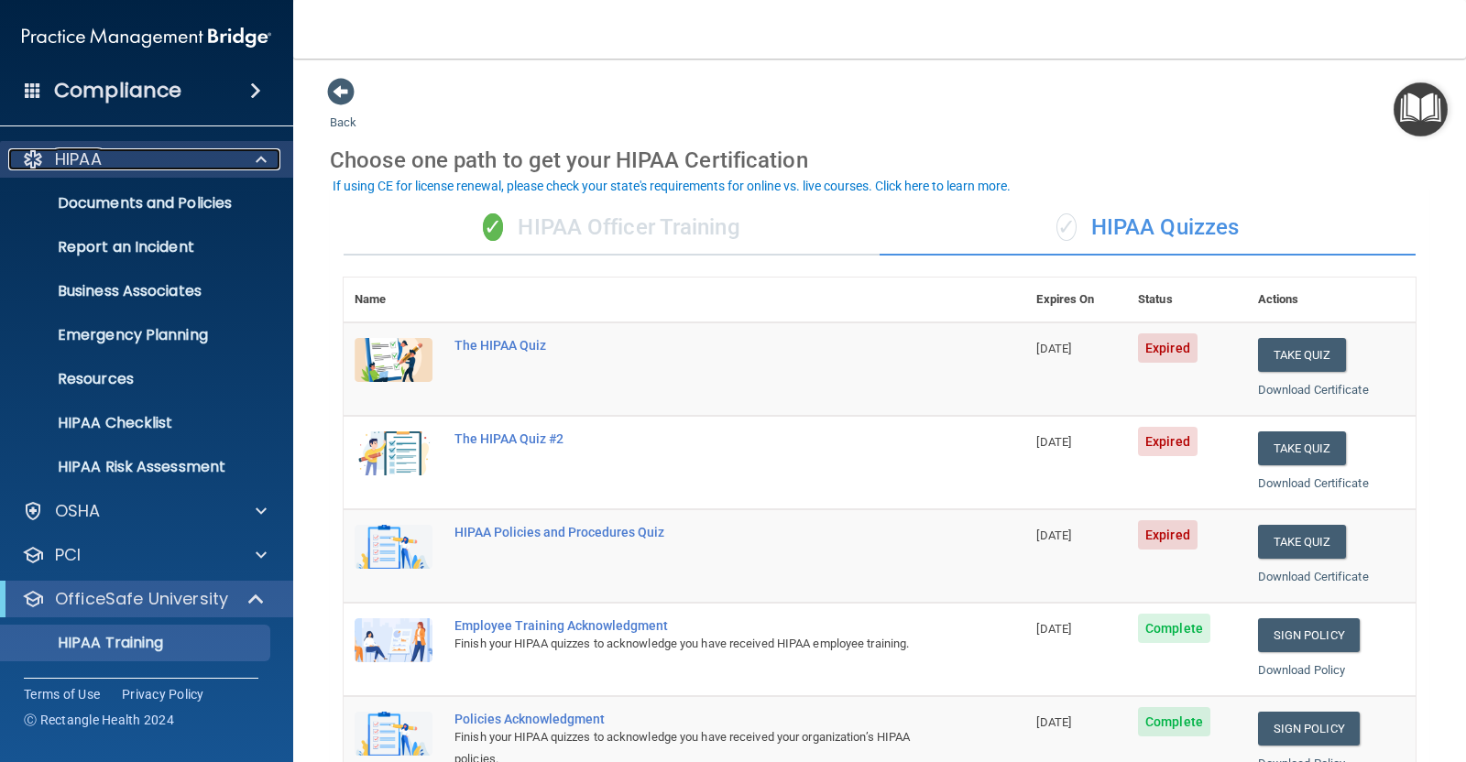
click at [238, 154] on div at bounding box center [259, 159] width 46 height 22
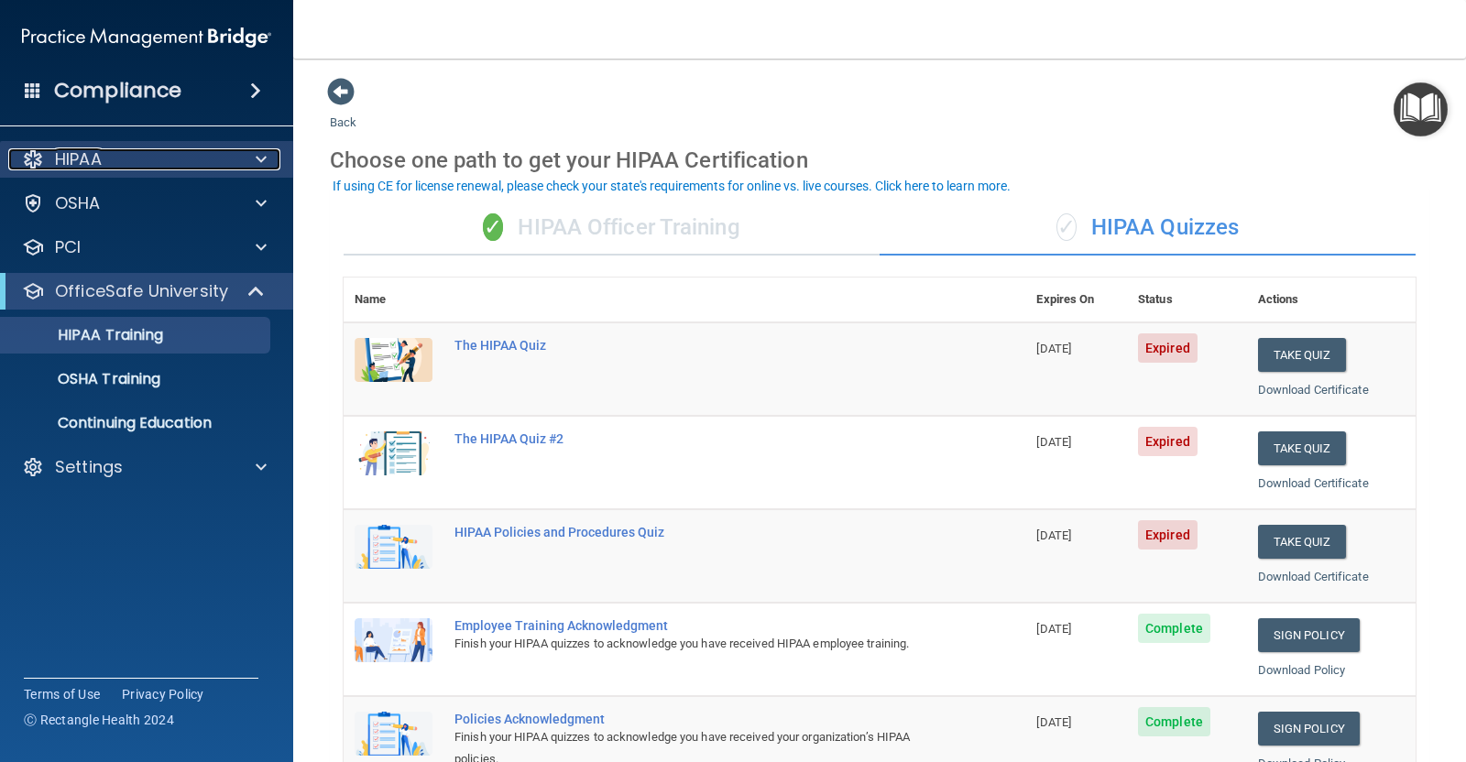
click at [220, 153] on div "HIPAA" at bounding box center [121, 159] width 227 height 22
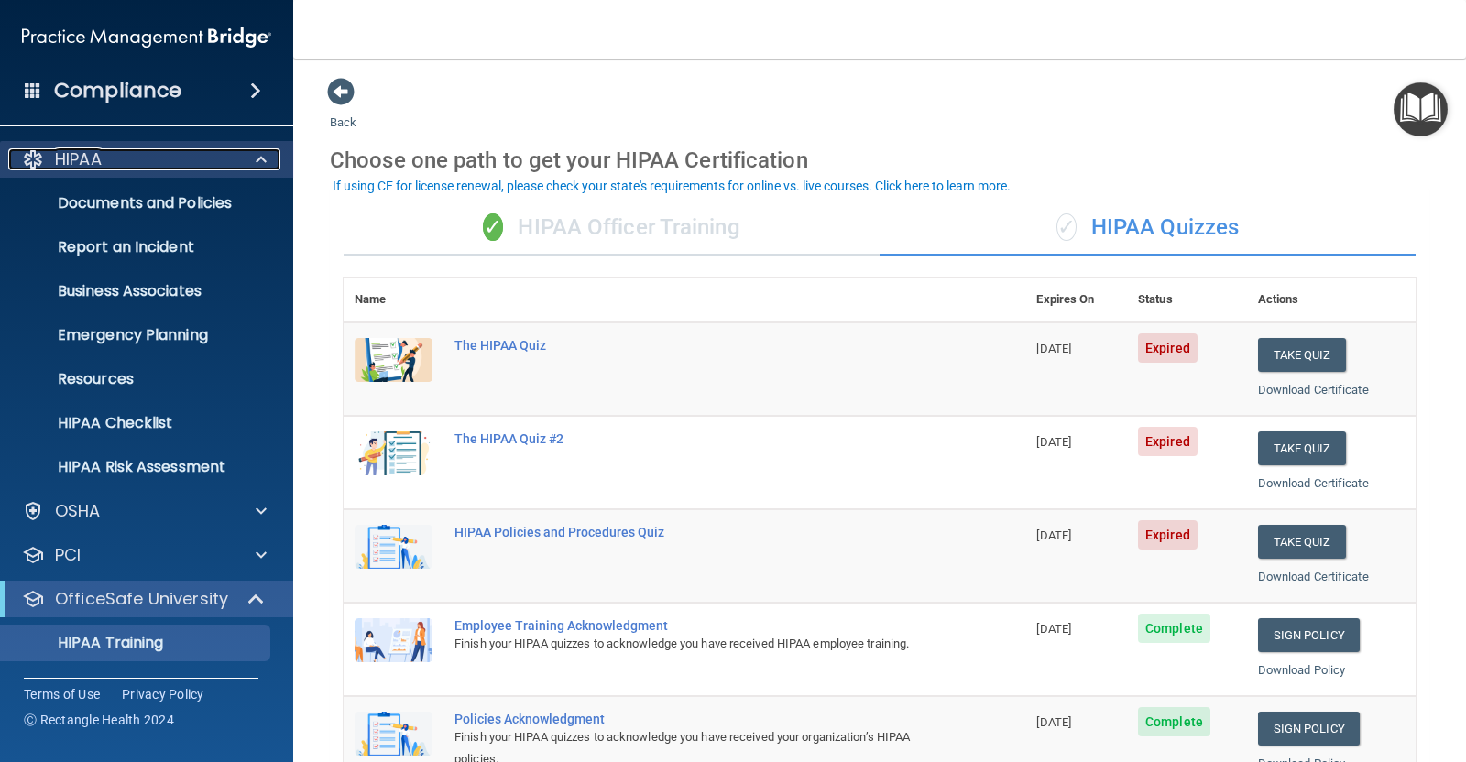
click at [258, 155] on span at bounding box center [261, 159] width 11 height 22
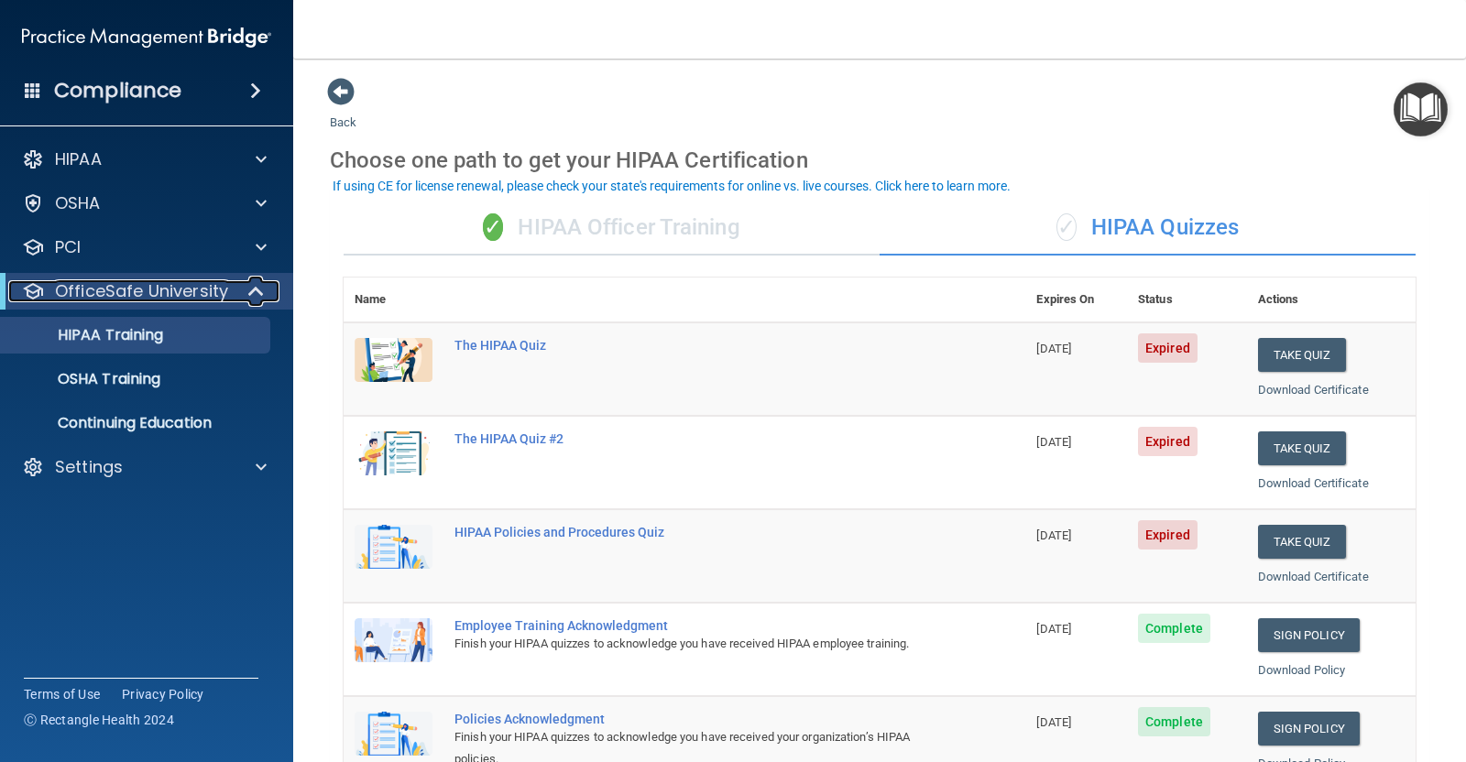
click at [252, 290] on span at bounding box center [258, 291] width 16 height 22
